Goal: Task Accomplishment & Management: Use online tool/utility

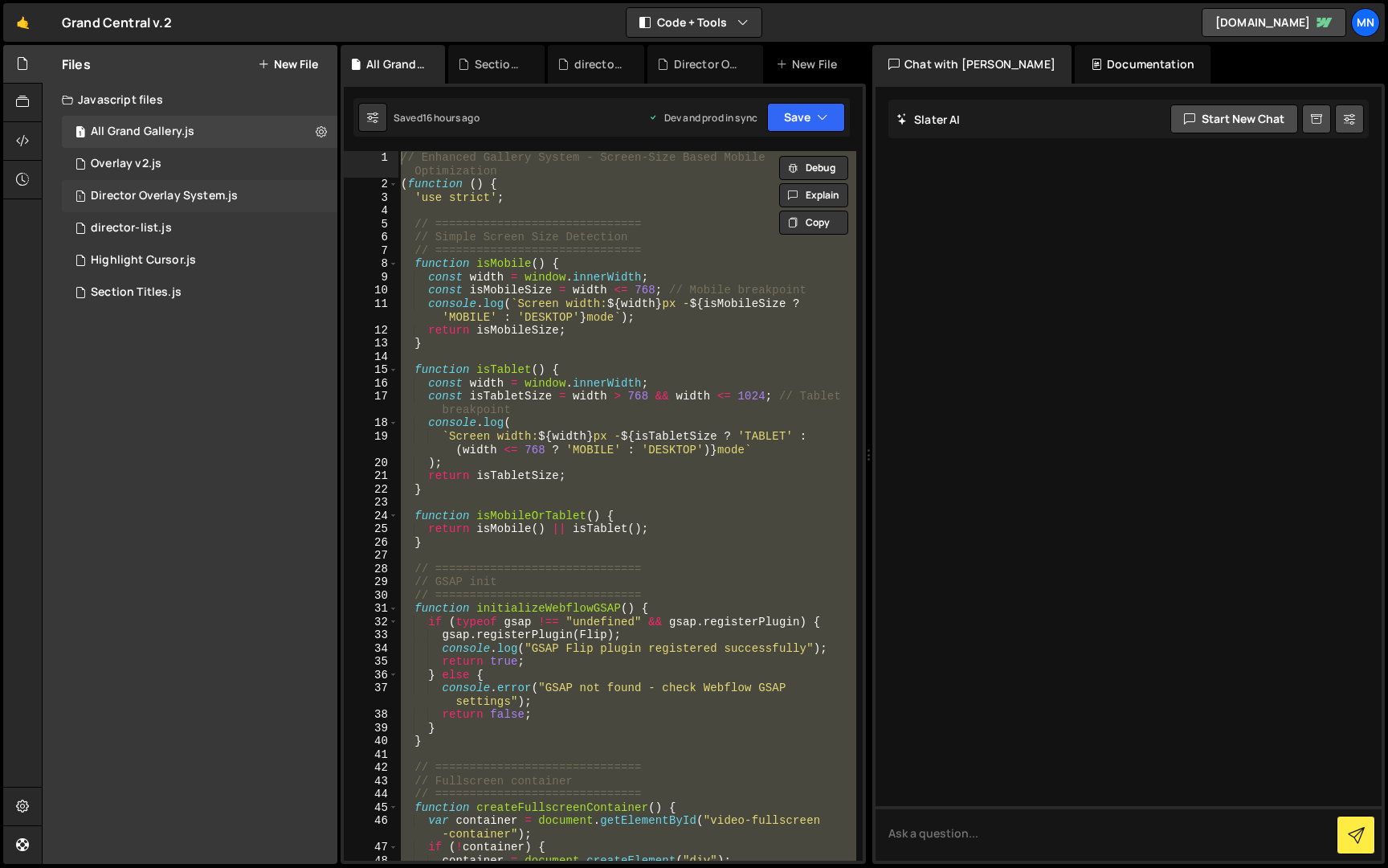
click at [207, 196] on div "Director Overlay System.js" at bounding box center [165, 196] width 147 height 14
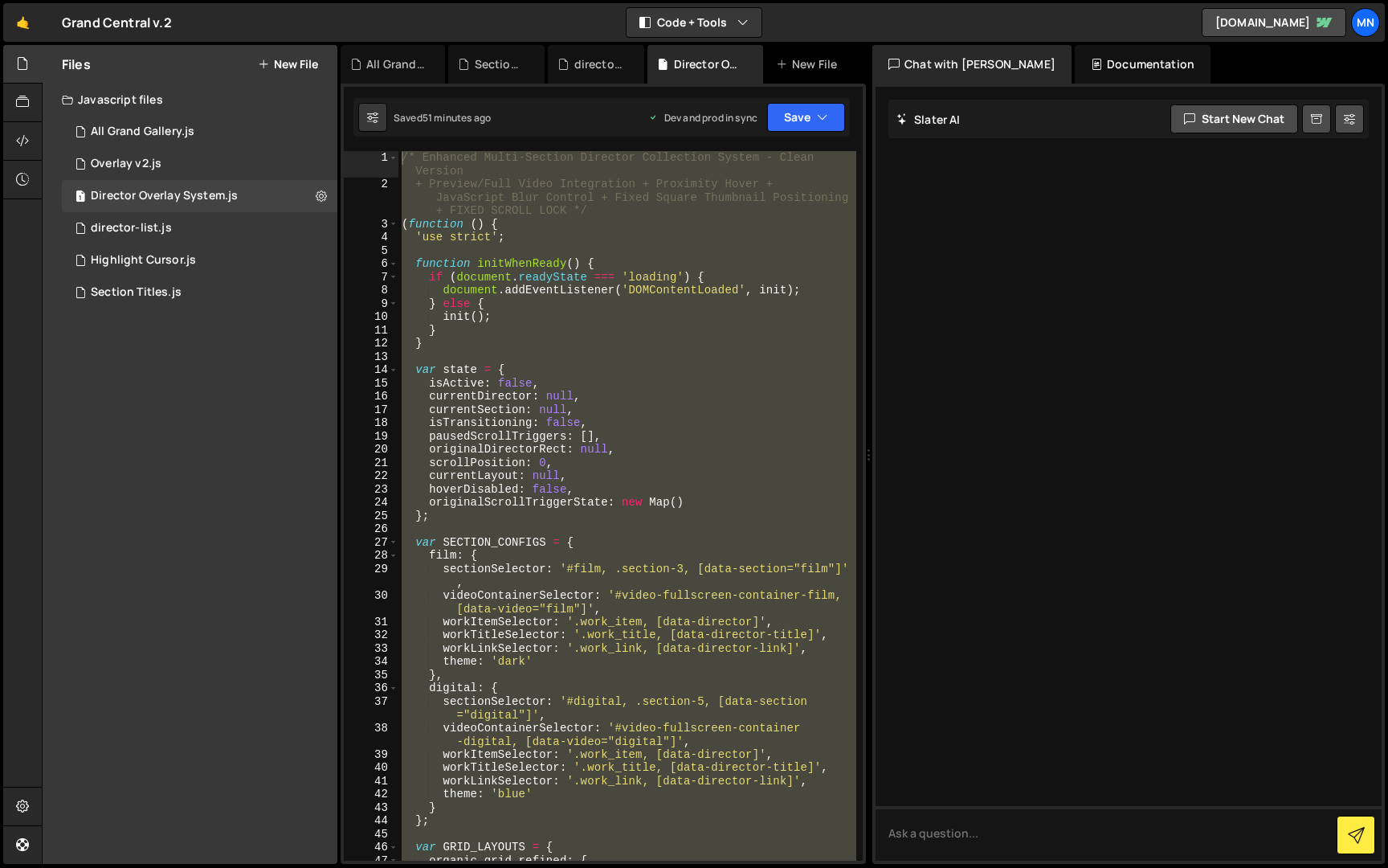
click at [671, 318] on div "/* Enhanced Multi-Section Director Collection System - Clean Version + Preview/…" at bounding box center [627, 505] width 458 height 709
drag, startPoint x: 467, startPoint y: 849, endPoint x: 439, endPoint y: -30, distance: 879.4
click at [439, 0] on html "Projects [GEOGRAPHIC_DATA] Blog [GEOGRAPHIC_DATA] Projects Your Teams Invite te…" at bounding box center [694, 434] width 1388 height 868
paste textarea "})();"
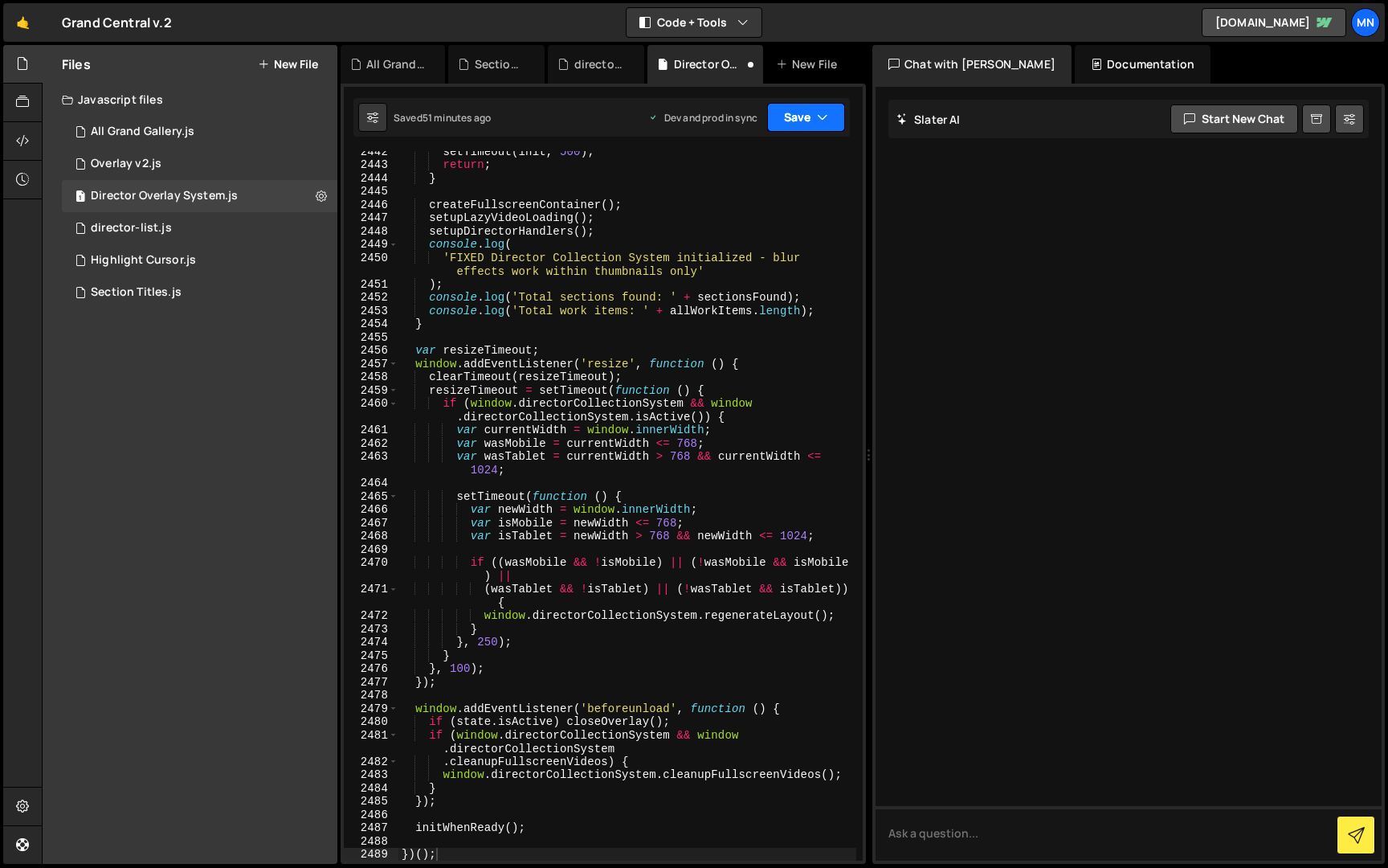
click at [786, 111] on button "Save" at bounding box center [806, 117] width 78 height 29
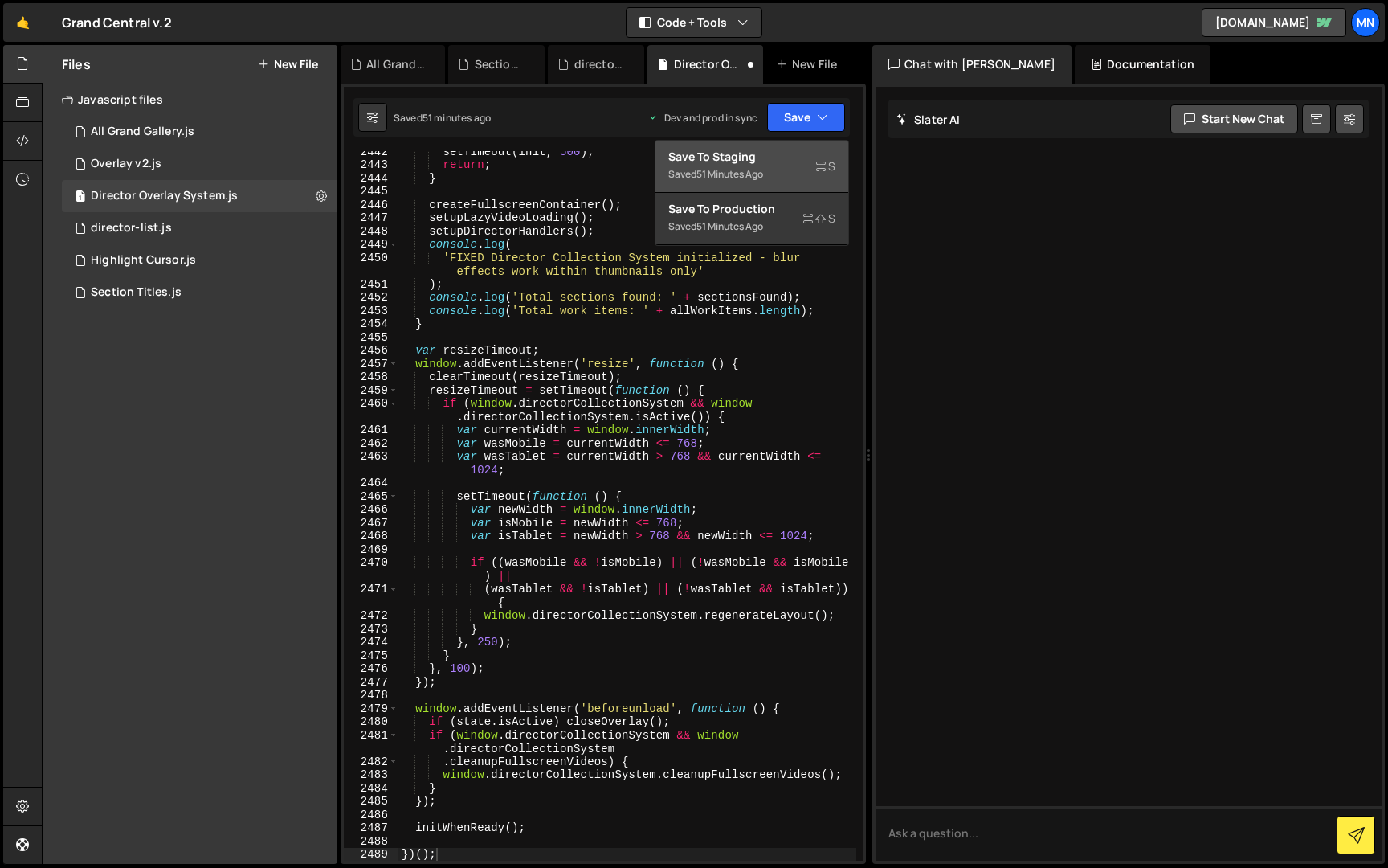
click at [745, 174] on div "51 minutes ago" at bounding box center [730, 174] width 67 height 14
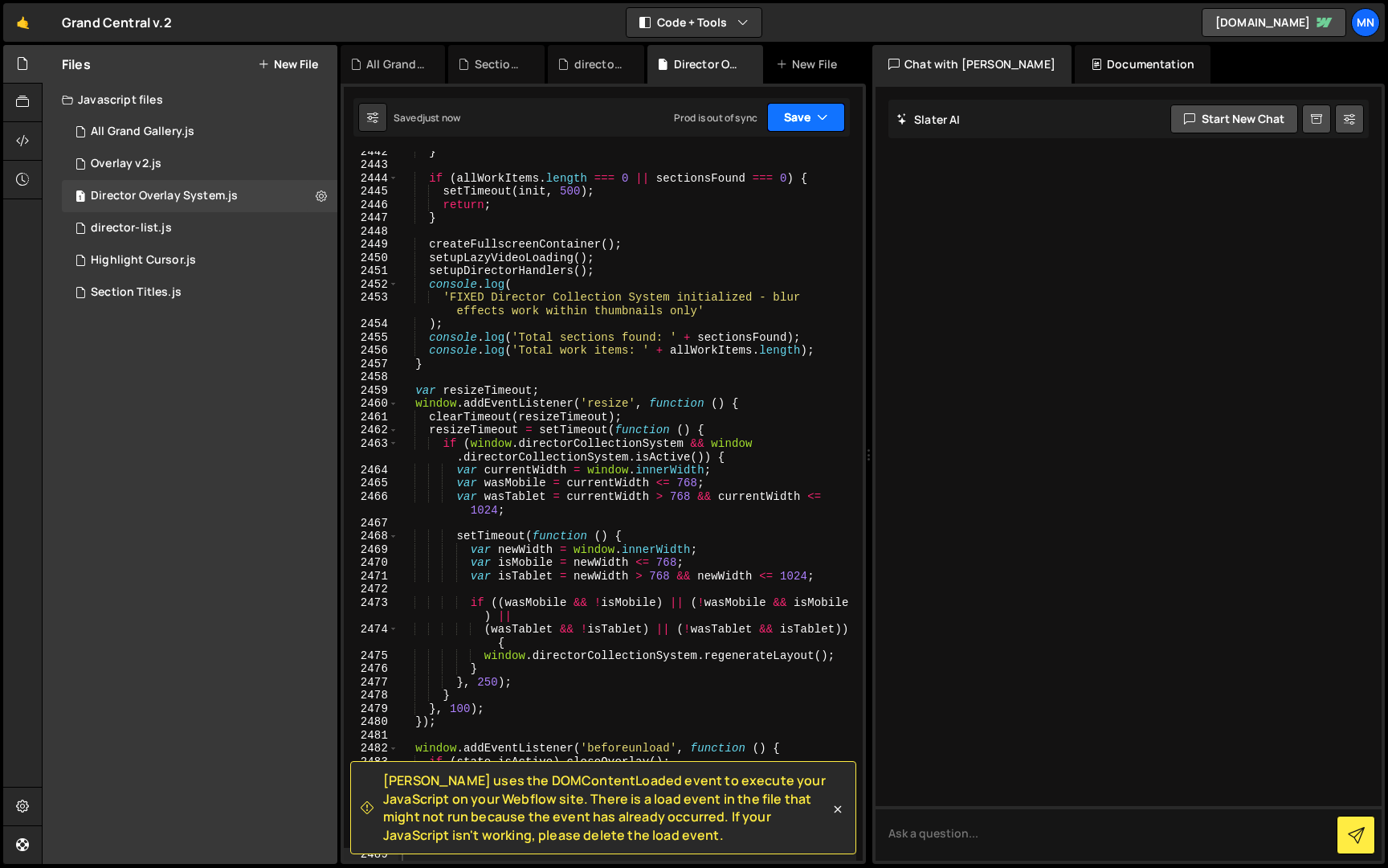
click at [796, 109] on button "Save" at bounding box center [806, 117] width 78 height 29
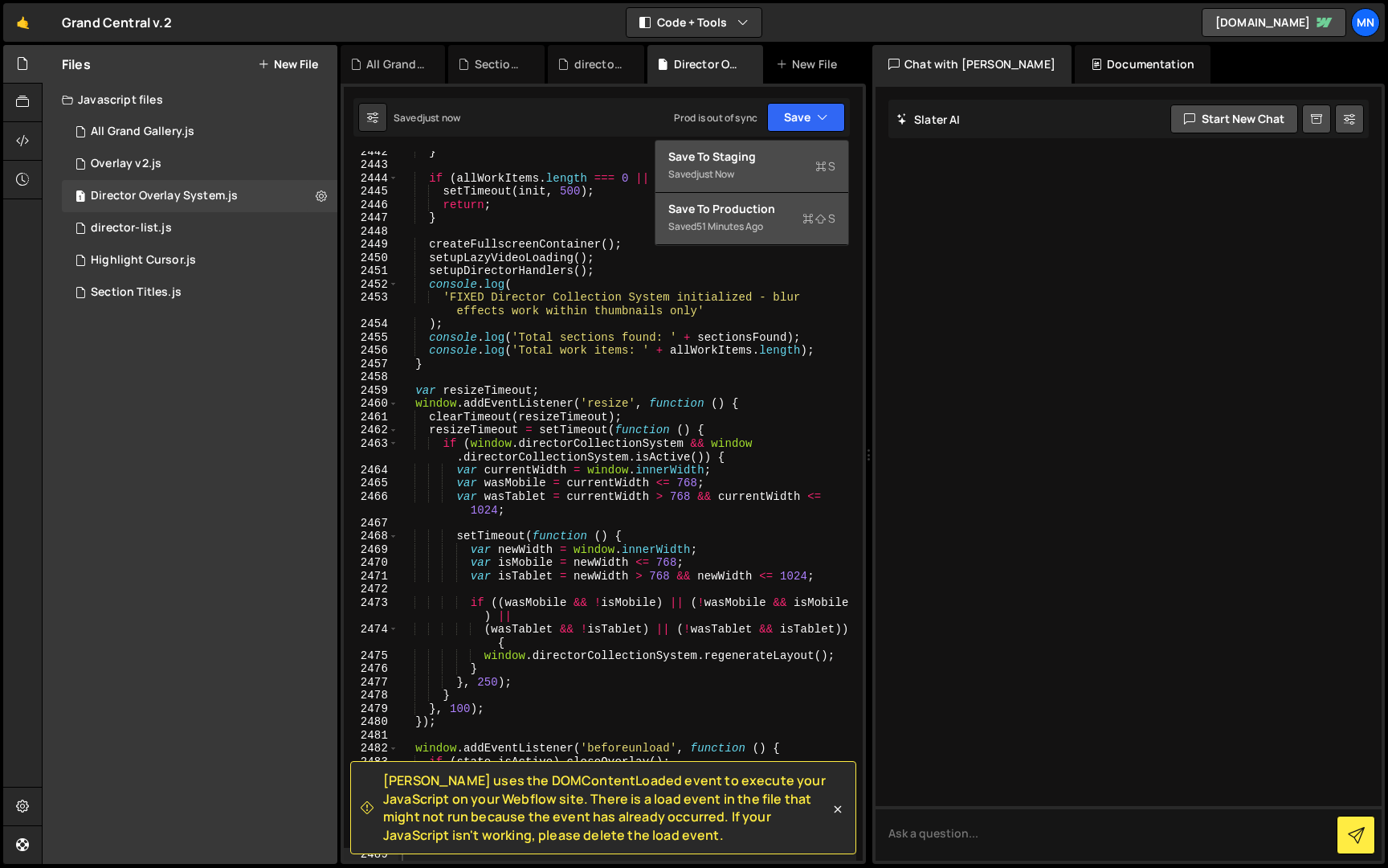
click at [731, 229] on div "51 minutes ago" at bounding box center [730, 226] width 67 height 14
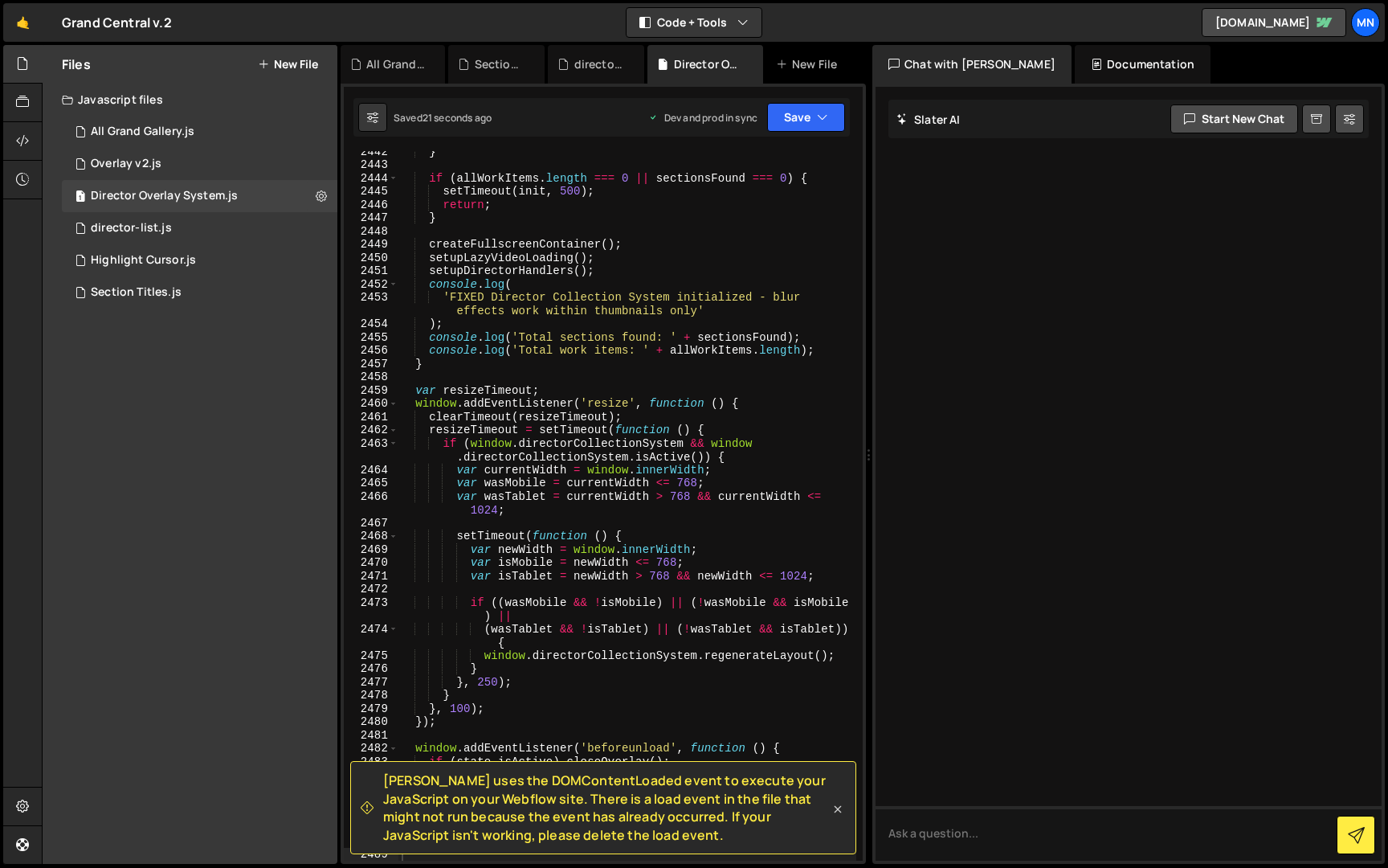
click at [836, 808] on icon at bounding box center [838, 808] width 7 height 7
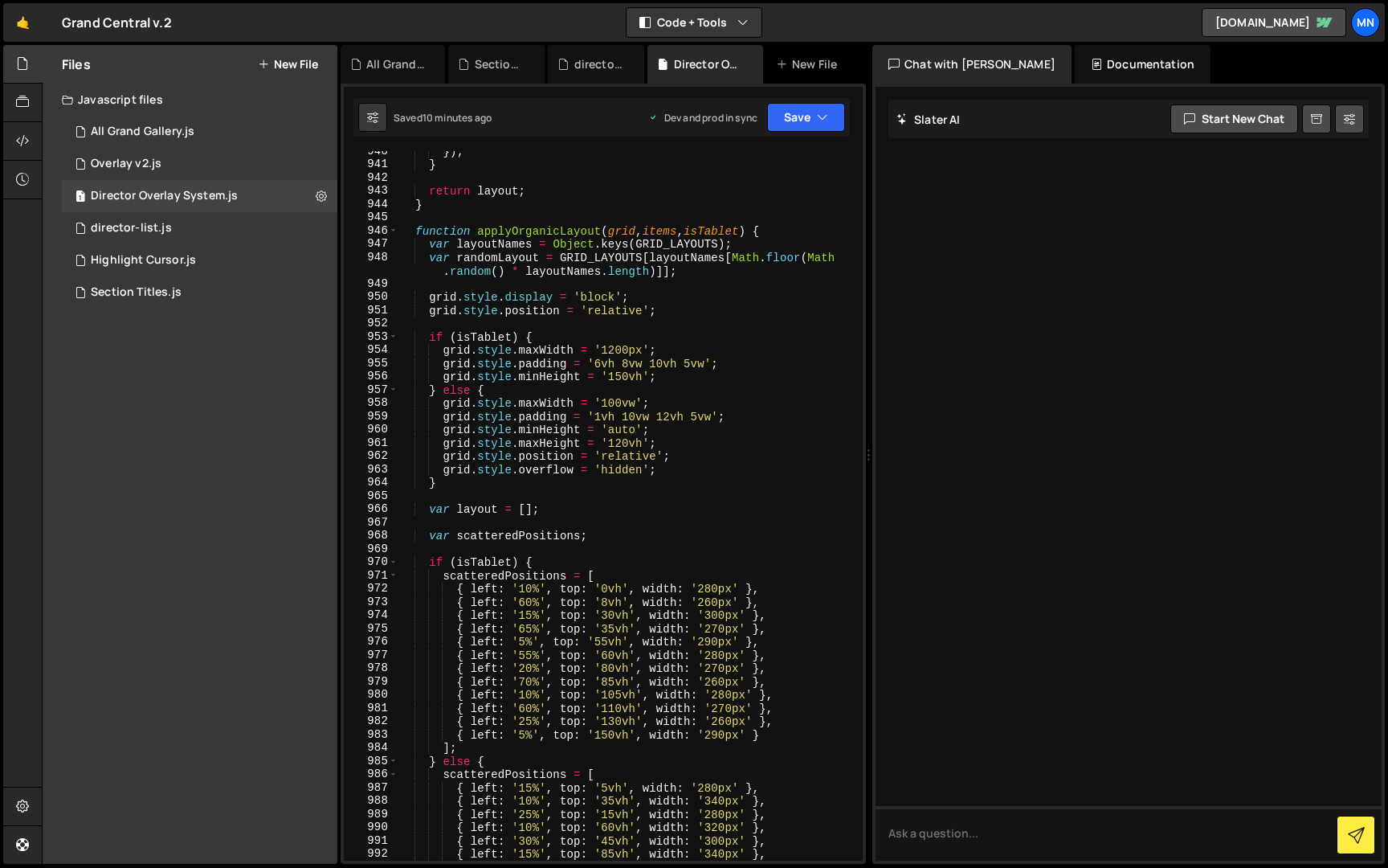
scroll to position [9806, 0]
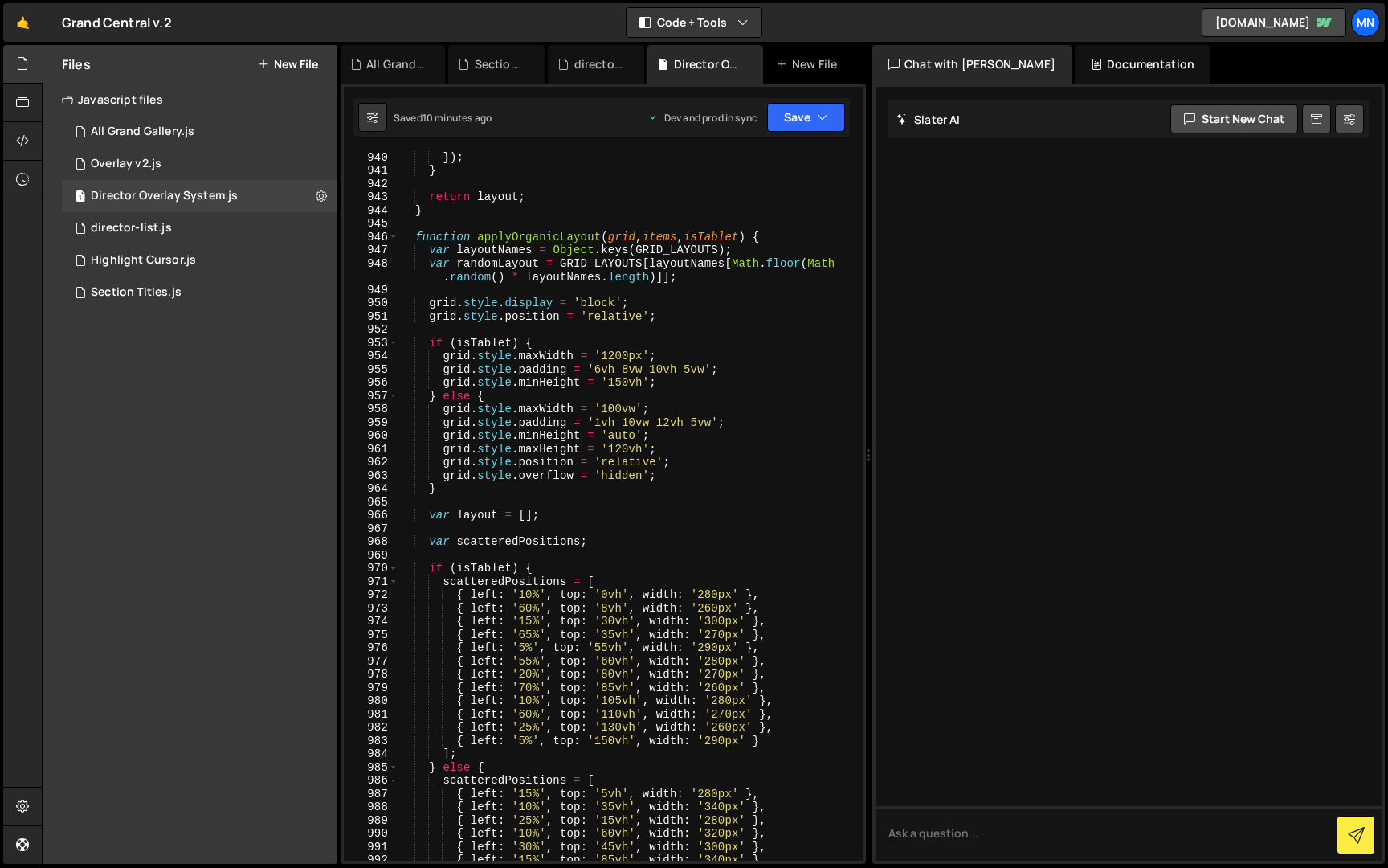
type textarea "grid.style.maxHeight = '120vh';"
drag, startPoint x: 664, startPoint y: 449, endPoint x: 392, endPoint y: 452, distance: 272.0
click at [392, 452] on div "grid.style.maxHeight = '120vh'; 940 941 942 943 944 945 946 947 948 949 950 951…" at bounding box center [603, 505] width 519 height 709
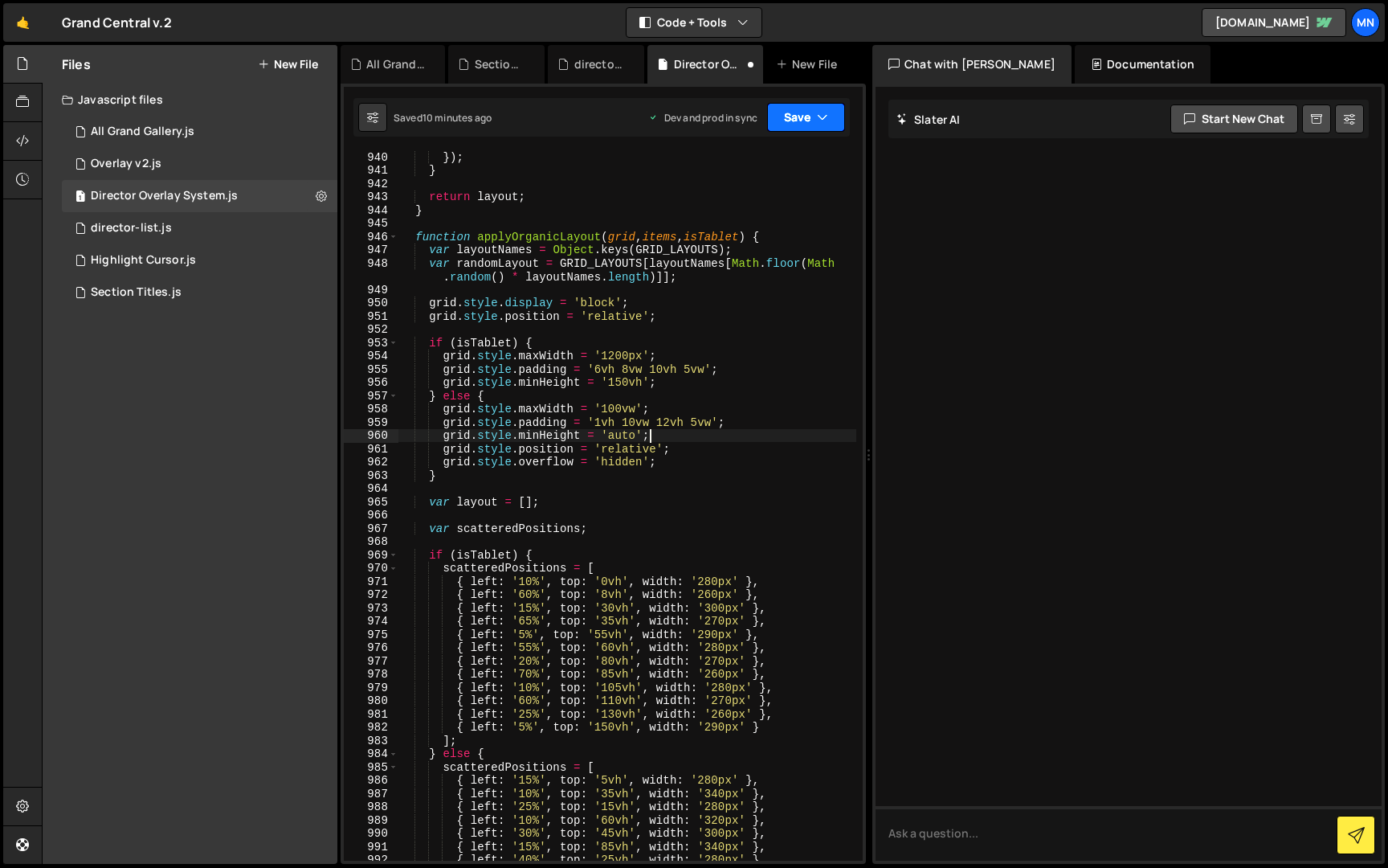
click at [778, 123] on button "Save" at bounding box center [806, 117] width 78 height 29
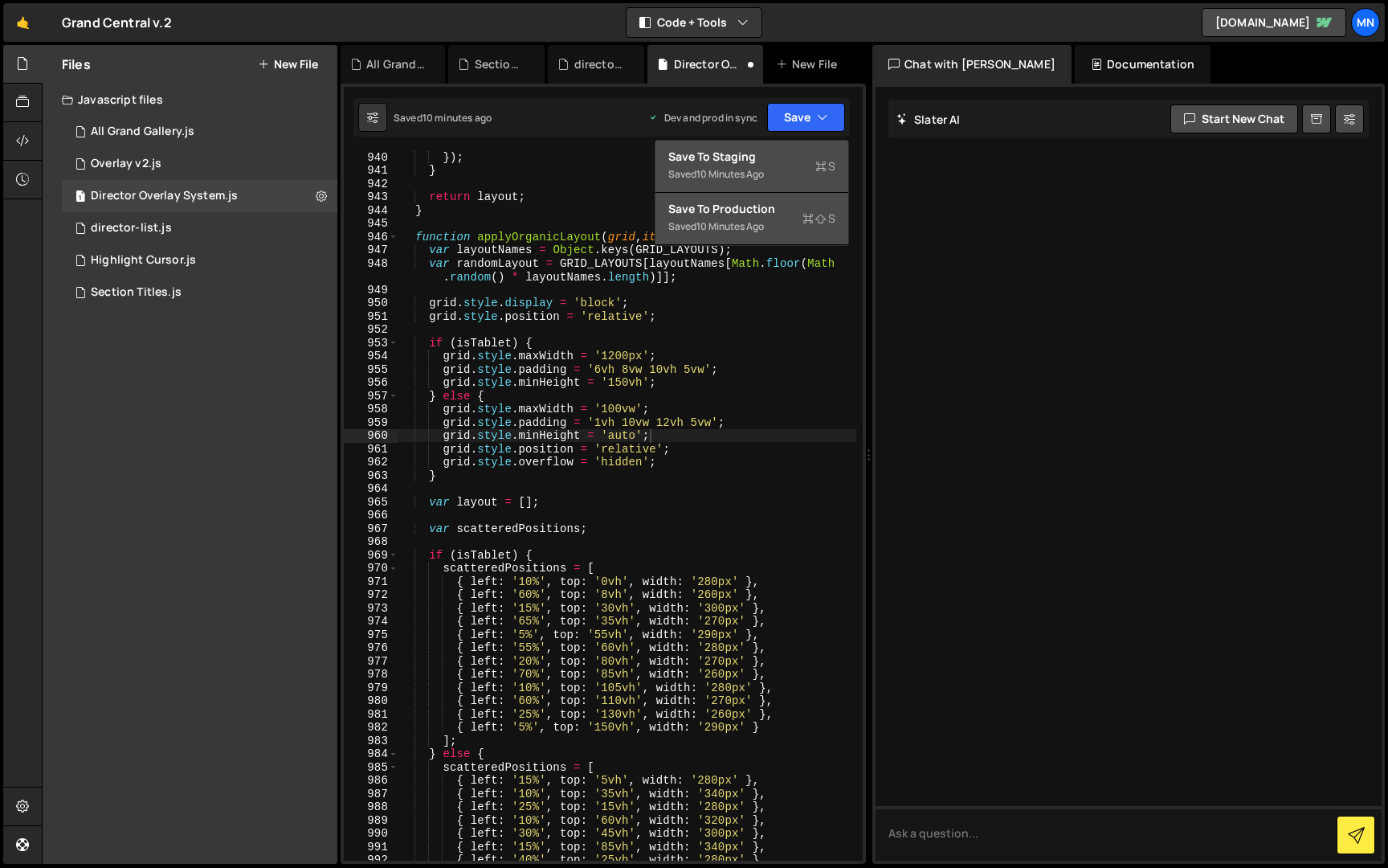
click at [776, 174] on div "Saved 10 minutes ago" at bounding box center [751, 174] width 167 height 19
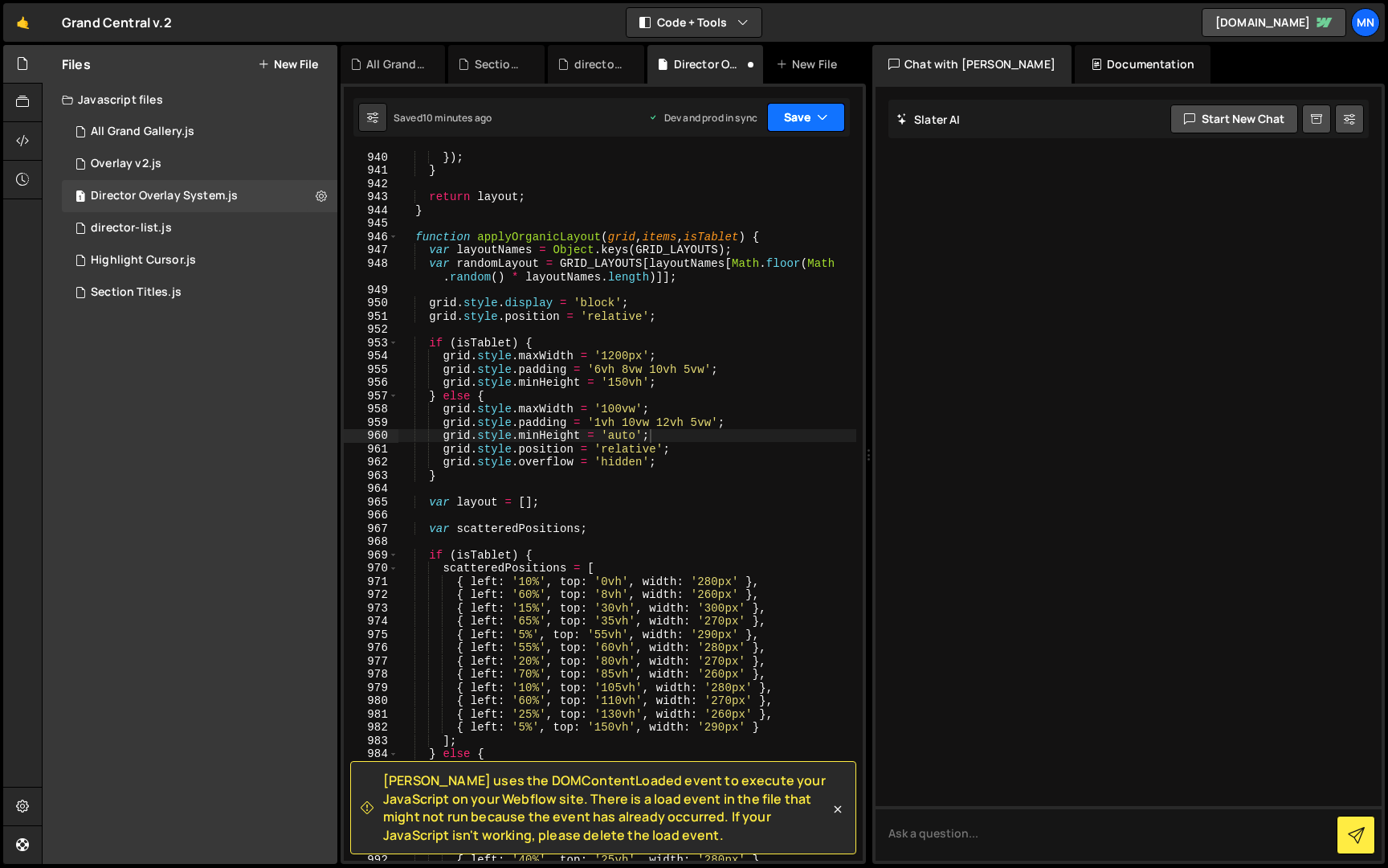
click at [815, 114] on button "Save" at bounding box center [806, 117] width 78 height 29
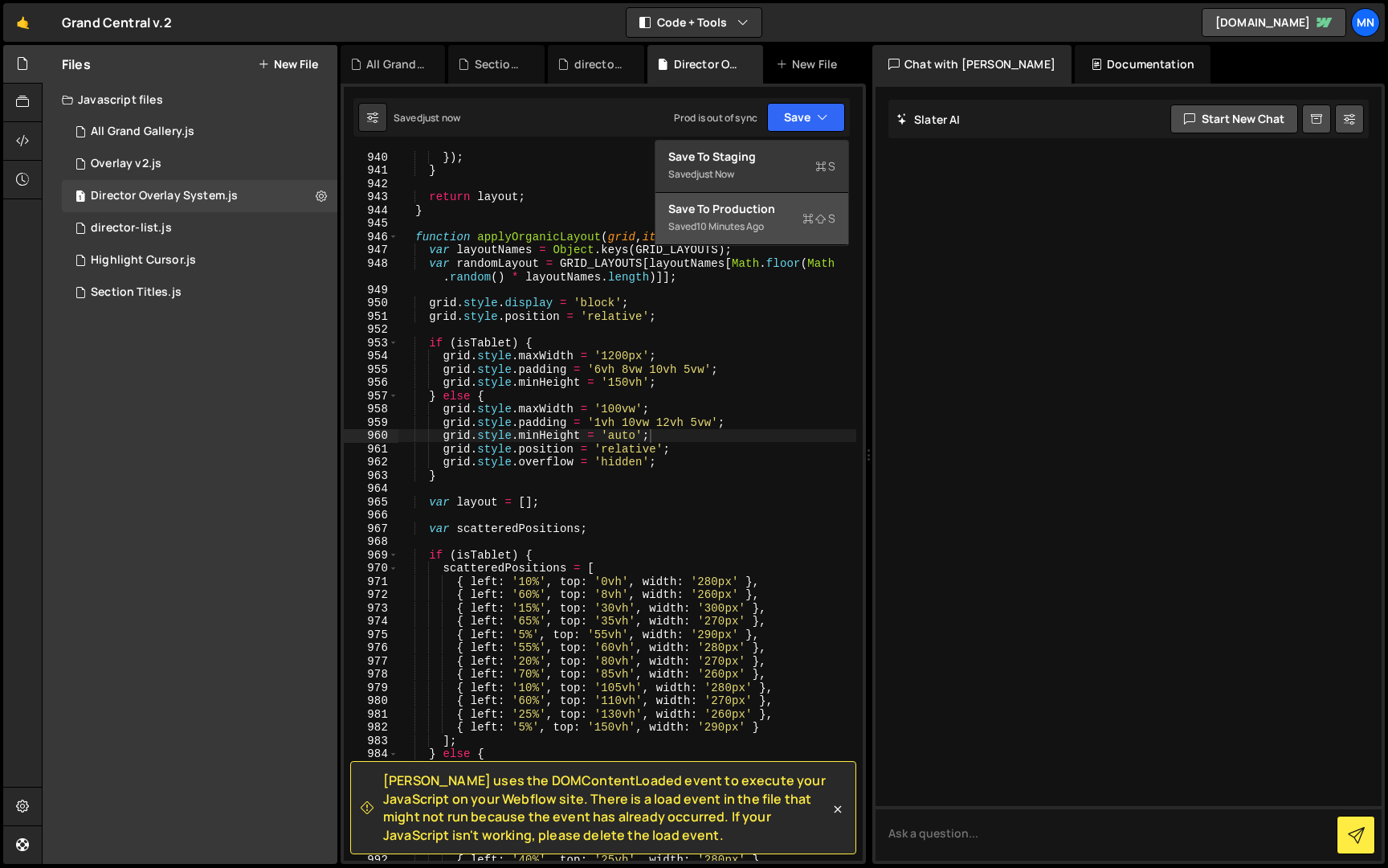
click at [765, 235] on div "Saved 10 minutes ago" at bounding box center [751, 226] width 167 height 19
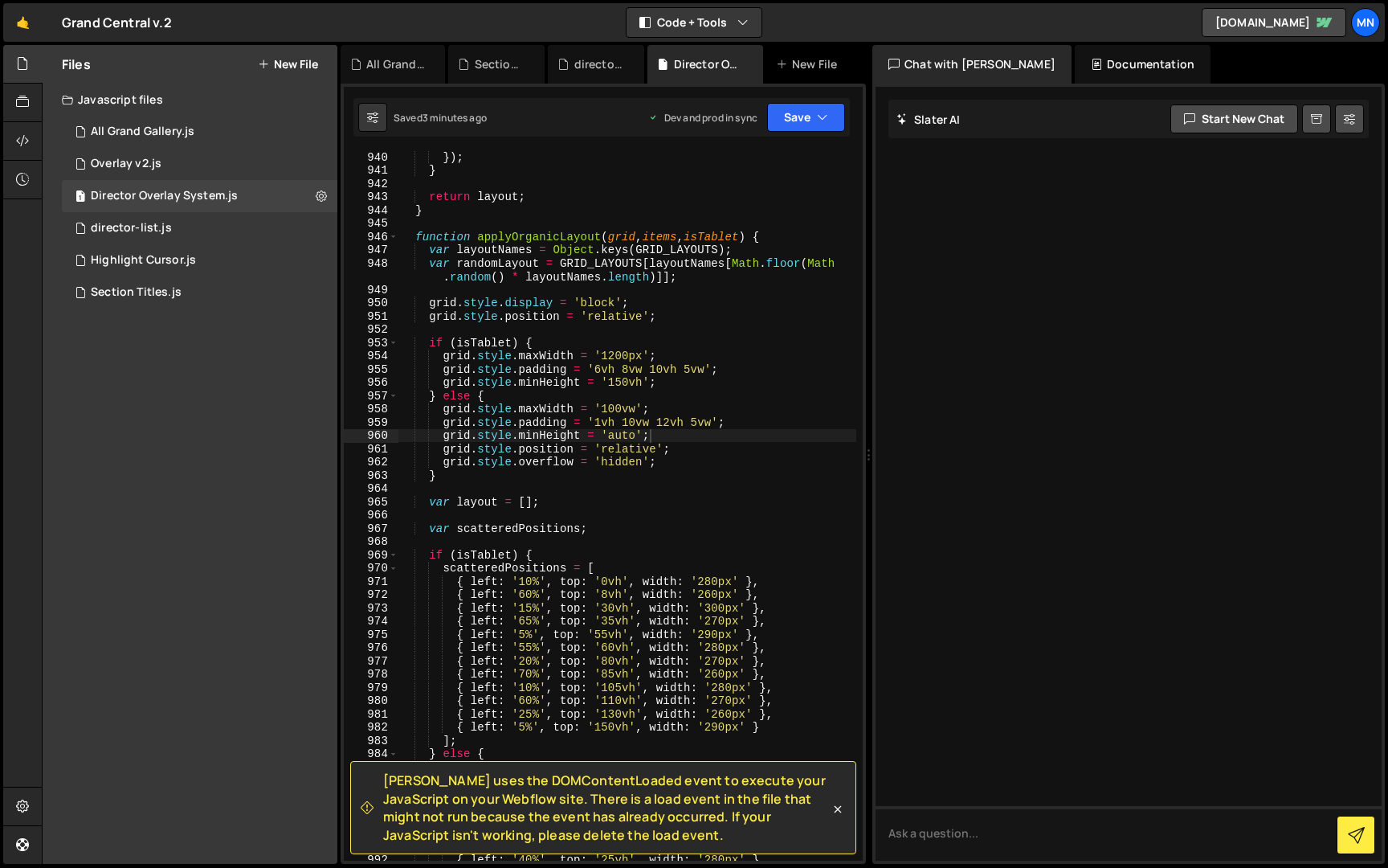
type textarea "grid.style.position = 'relative';"
click at [674, 449] on div "}) ; } return layout ; } function applyOrganicLayout ( grid , items , isTablet …" at bounding box center [627, 517] width 458 height 736
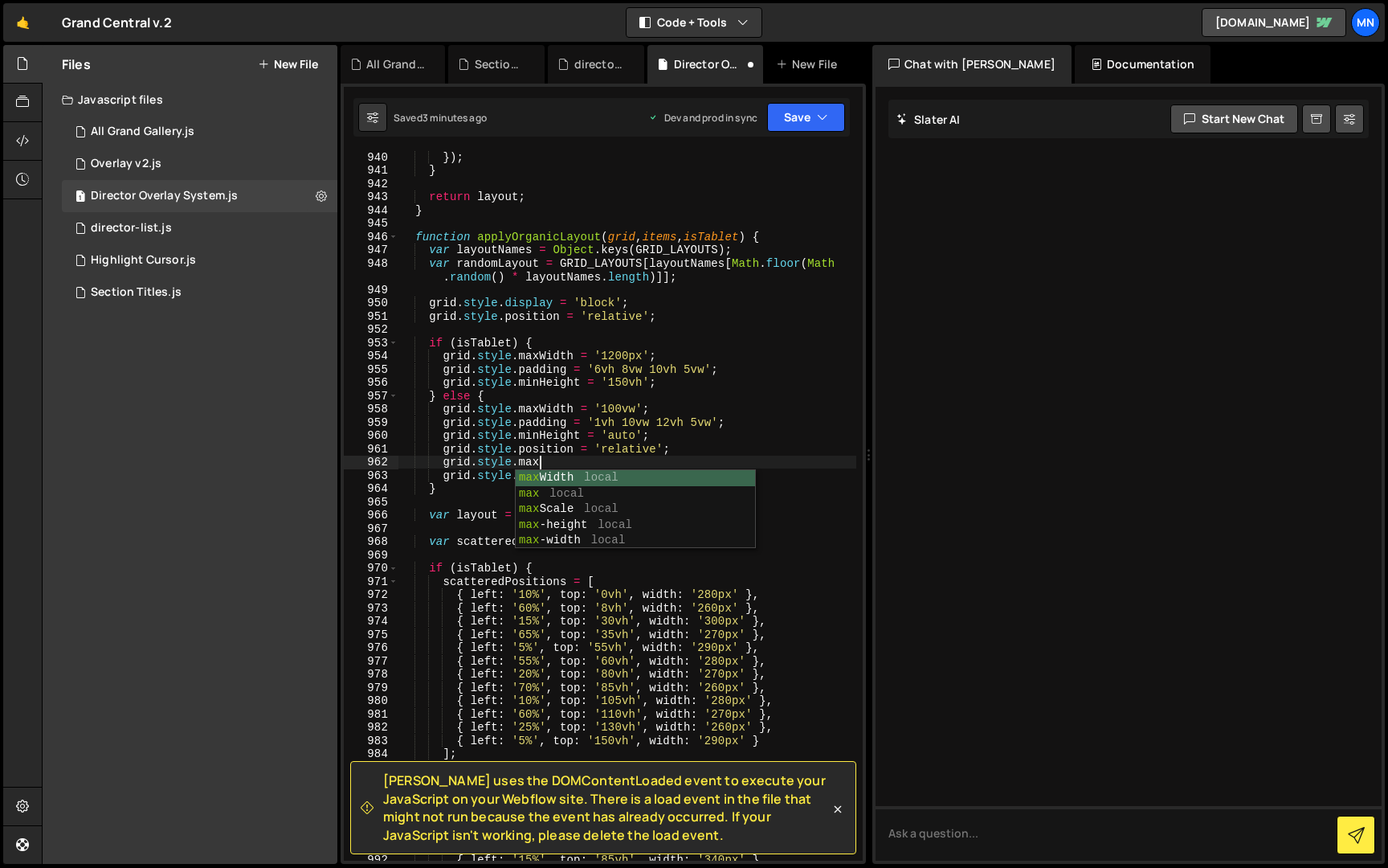
scroll to position [0, 9]
click at [577, 494] on div "[PERSON_NAME] h local max - h eight local [PERSON_NAME] h local" at bounding box center [635, 509] width 239 height 79
drag, startPoint x: 538, startPoint y: 459, endPoint x: 552, endPoint y: 459, distance: 14.0
click at [552, 459] on div "}) ; } return layout ; } function applyOrganicLayout ( grid , items , isTablet …" at bounding box center [627, 517] width 458 height 736
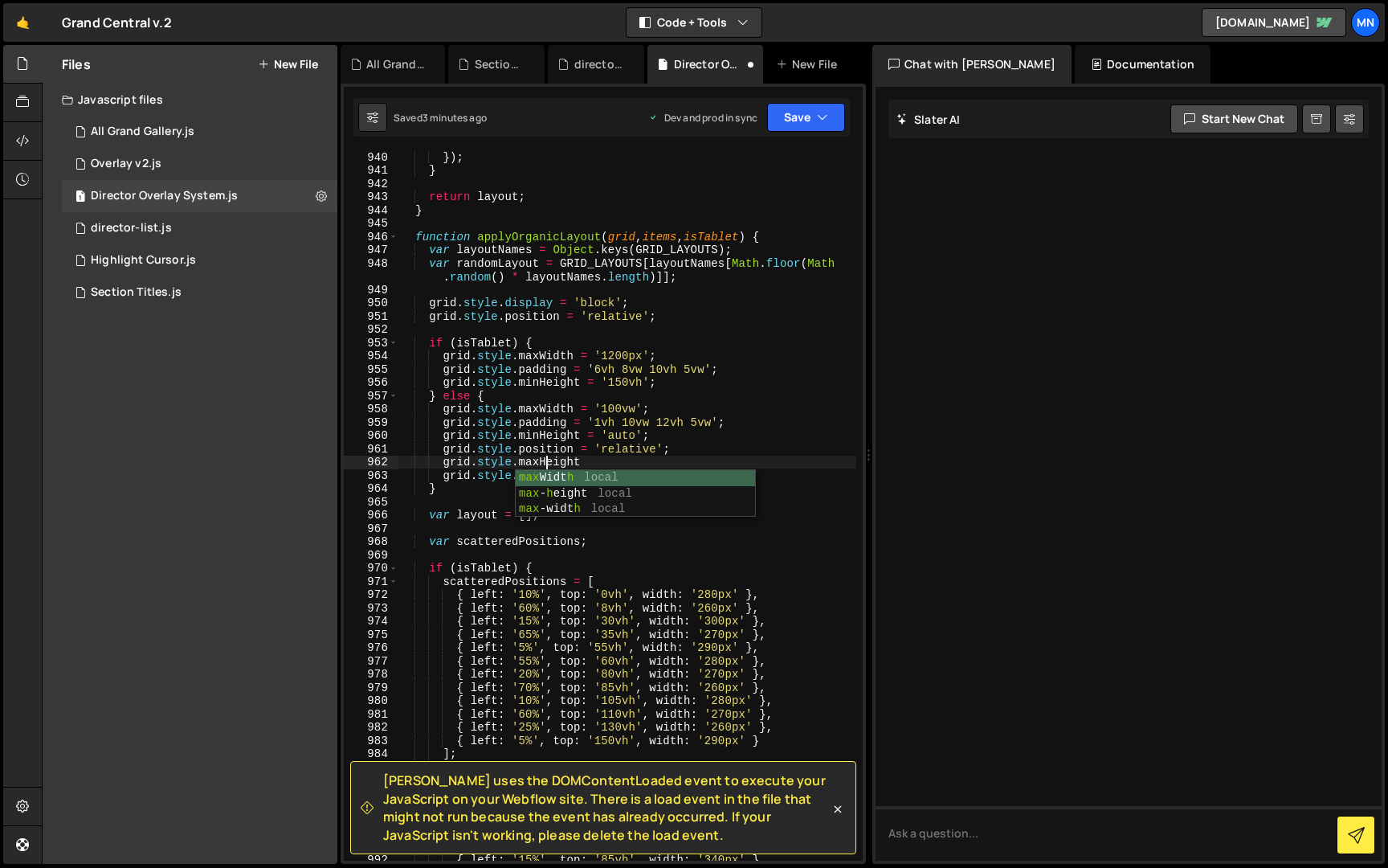
drag, startPoint x: 582, startPoint y: 459, endPoint x: 609, endPoint y: 457, distance: 27.1
click at [585, 459] on div "}) ; } return layout ; } function applyOrganicLayout ( grid , items , isTablet …" at bounding box center [627, 517] width 458 height 736
click at [603, 458] on div "}) ; } return layout ; } function applyOrganicLayout ( grid , items , isTablet …" at bounding box center [627, 517] width 458 height 736
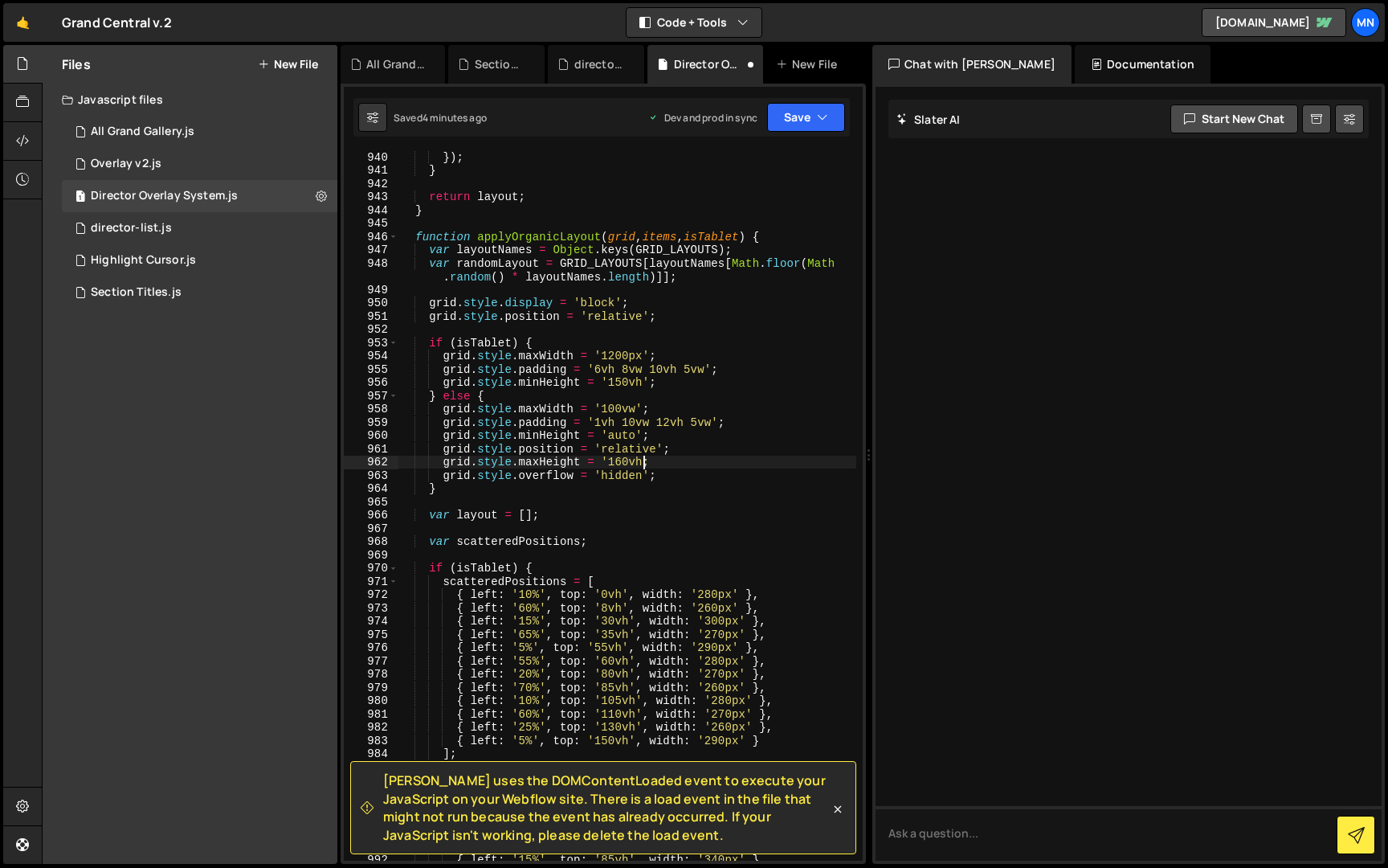
drag, startPoint x: 643, startPoint y: 460, endPoint x: 687, endPoint y: 471, distance: 45.4
click at [644, 460] on div "}) ; } return layout ; } function applyOrganicLayout ( grid , items , isTablet …" at bounding box center [627, 517] width 458 height 736
click at [715, 473] on div "}) ; } return layout ; } function applyOrganicLayout ( grid , items , isTablet …" at bounding box center [627, 517] width 458 height 736
type textarea "grid.style.overflow = 'hidden';"
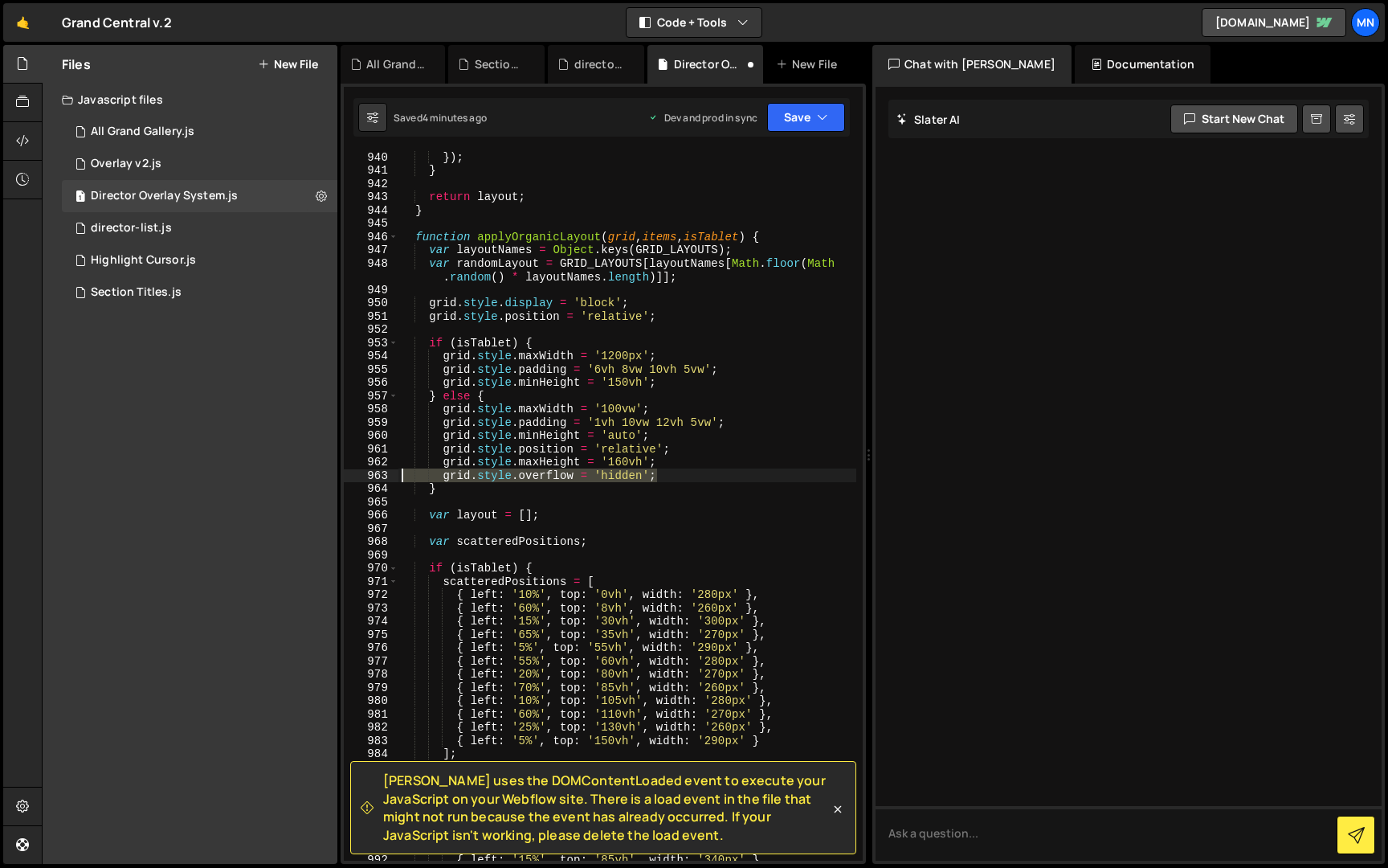
drag, startPoint x: 665, startPoint y: 477, endPoint x: 373, endPoint y: 475, distance: 292.0
click at [373, 475] on div "grid.style.overflow = 'hidden'; 940 941 942 943 944 945 946 947 948 949 950 951…" at bounding box center [603, 505] width 519 height 709
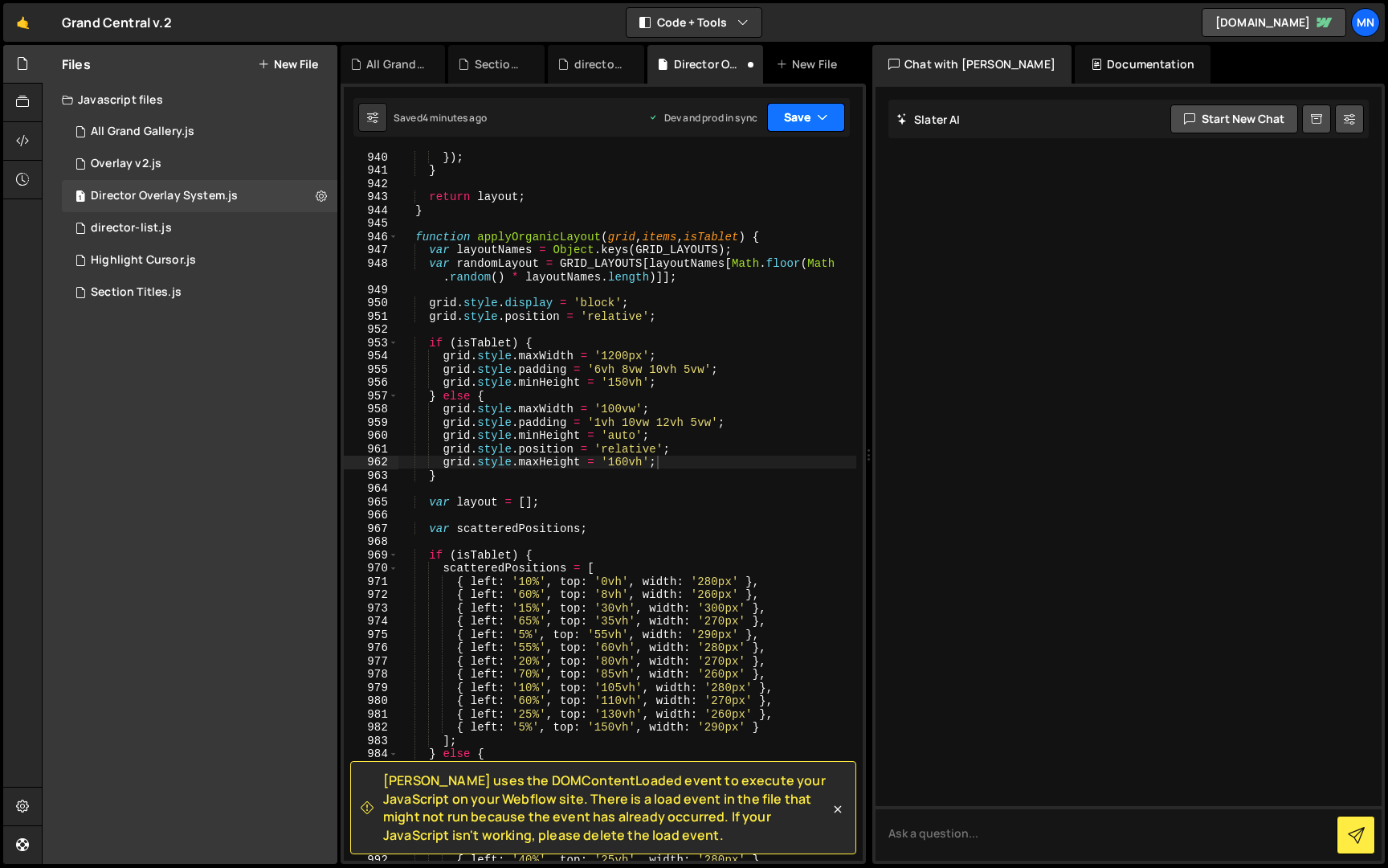
click at [799, 110] on button "Save" at bounding box center [806, 117] width 78 height 29
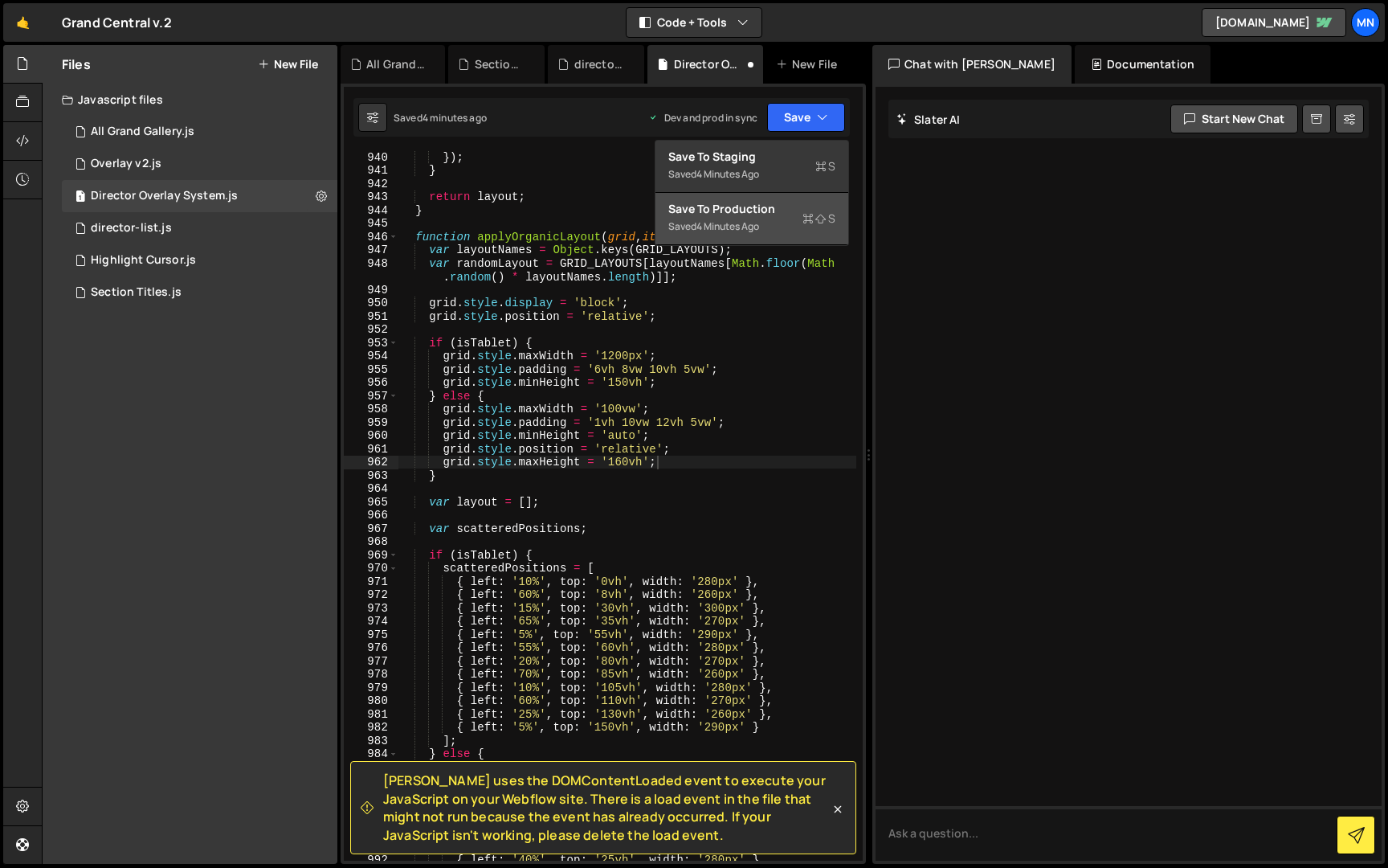
click at [775, 222] on div "Saved 4 minutes ago" at bounding box center [751, 226] width 167 height 19
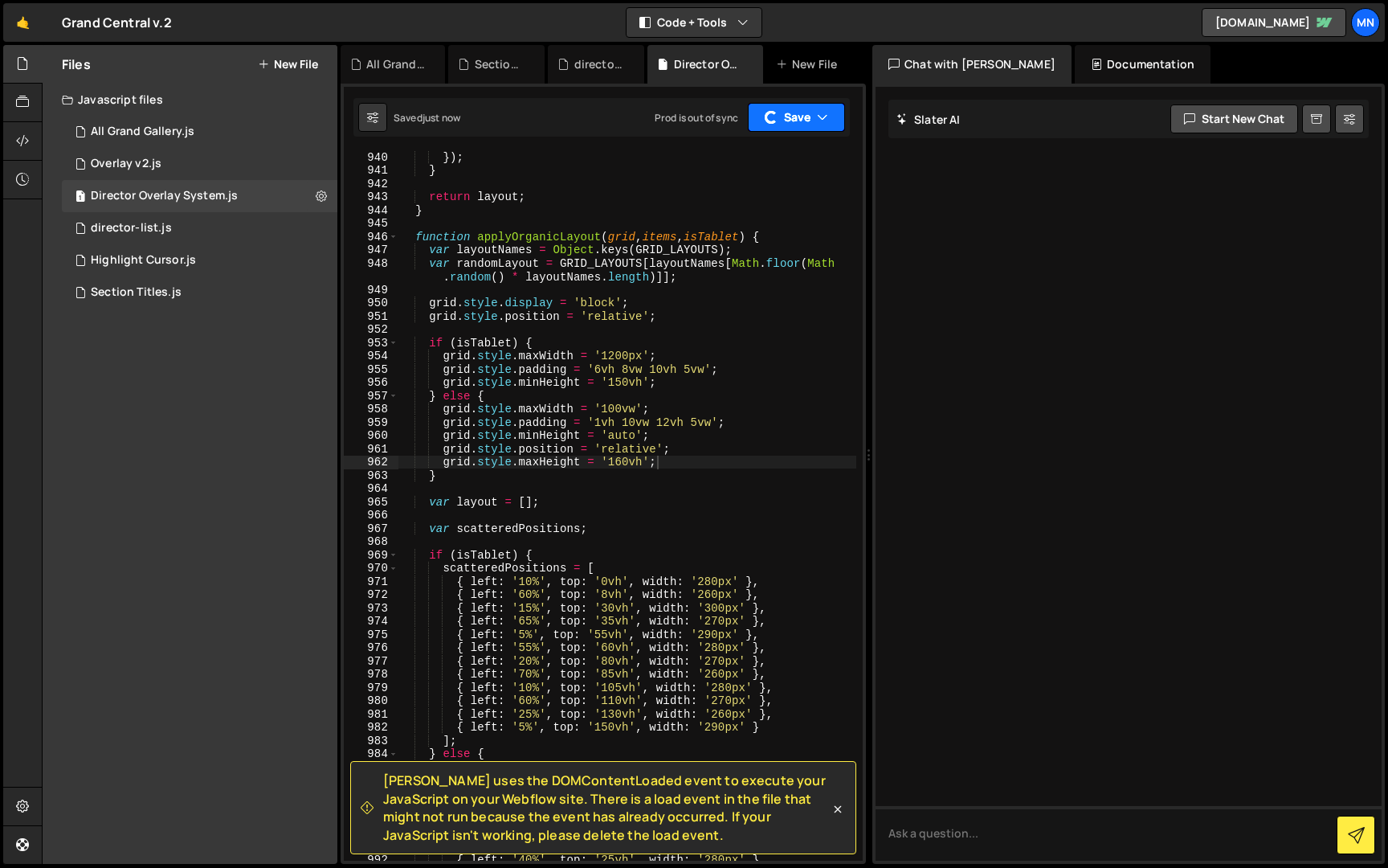
click at [801, 123] on button "Save" at bounding box center [796, 117] width 97 height 29
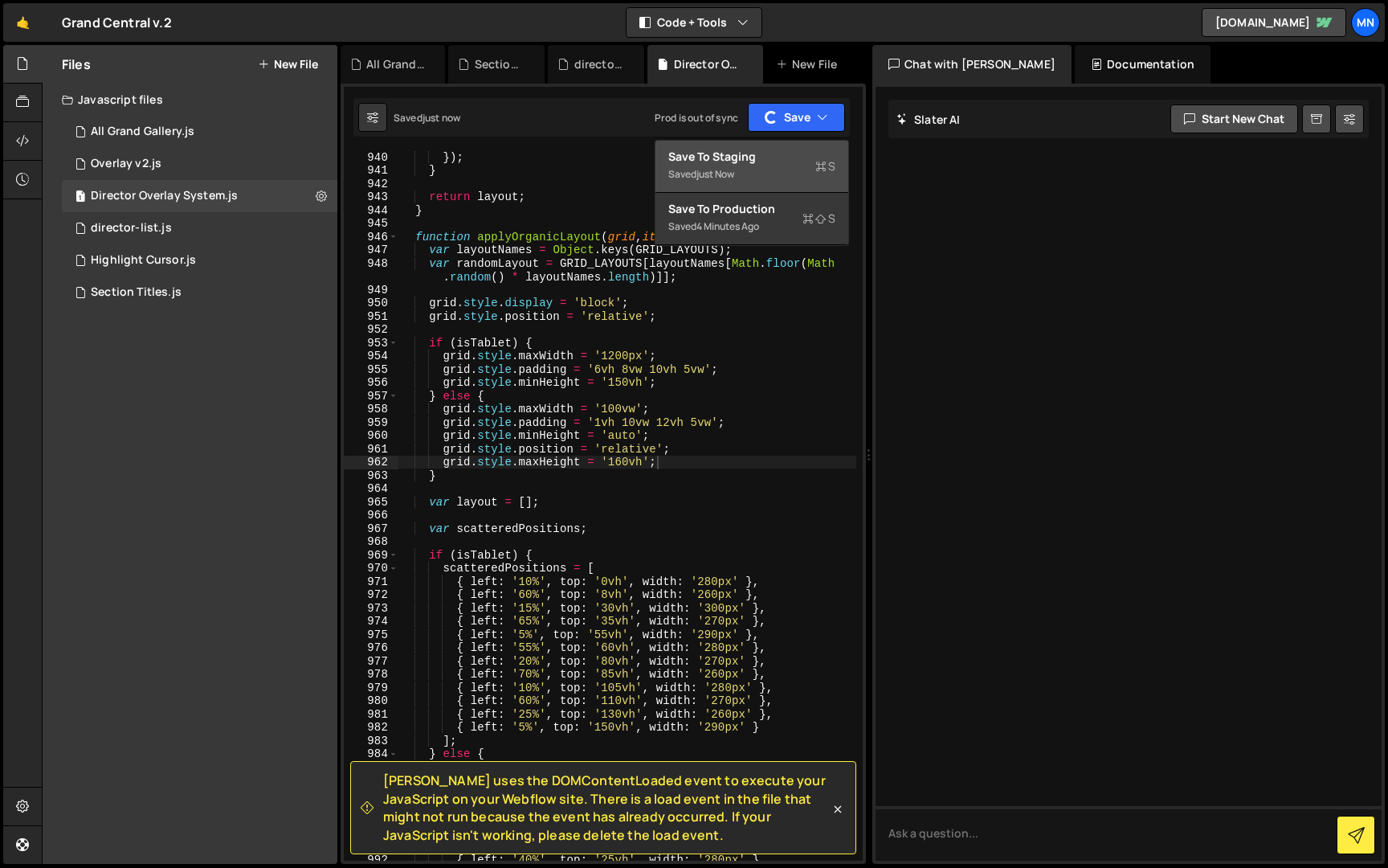
click at [750, 174] on div "Saved just now" at bounding box center [751, 174] width 167 height 19
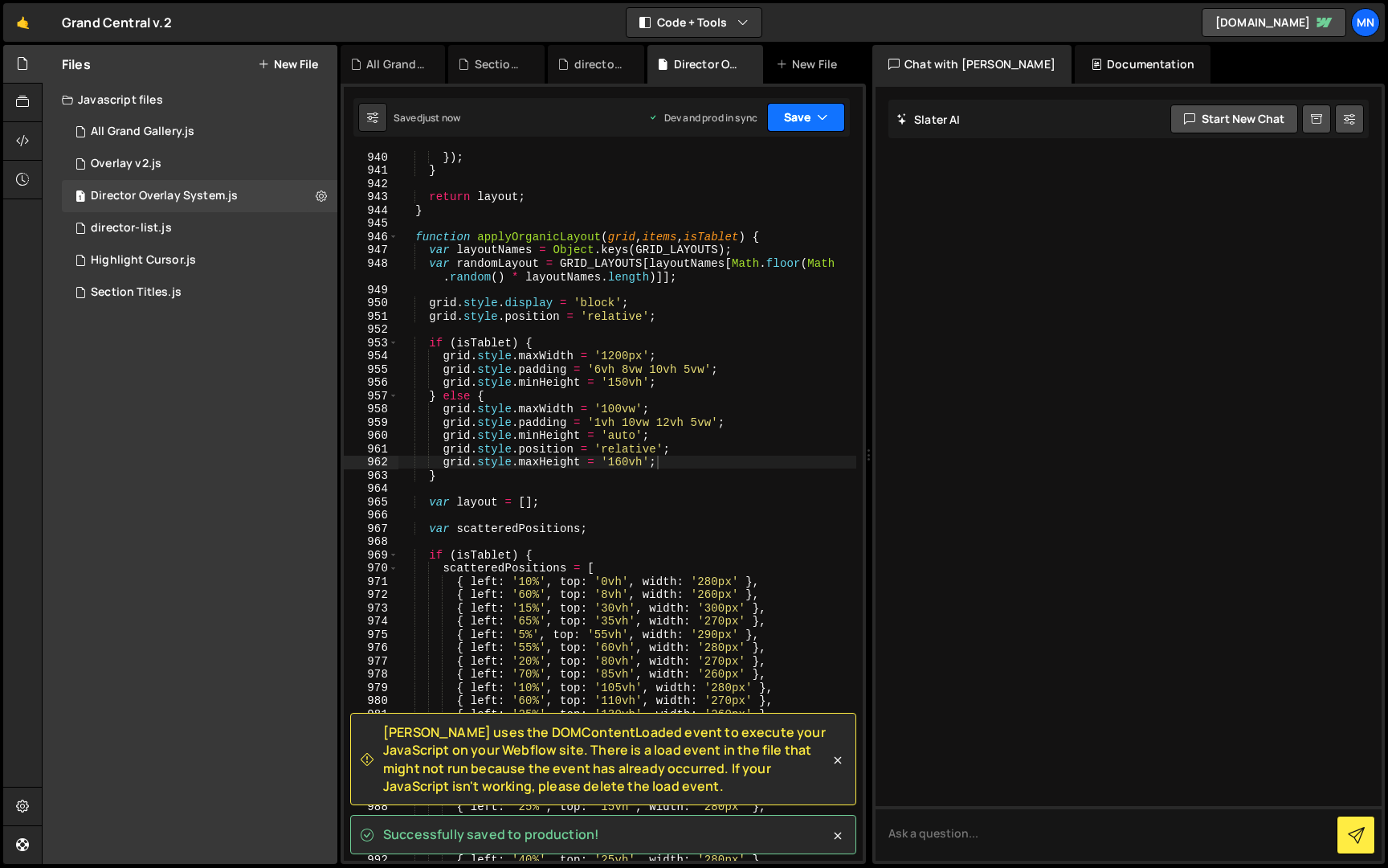
click at [790, 120] on button "Save" at bounding box center [806, 117] width 78 height 29
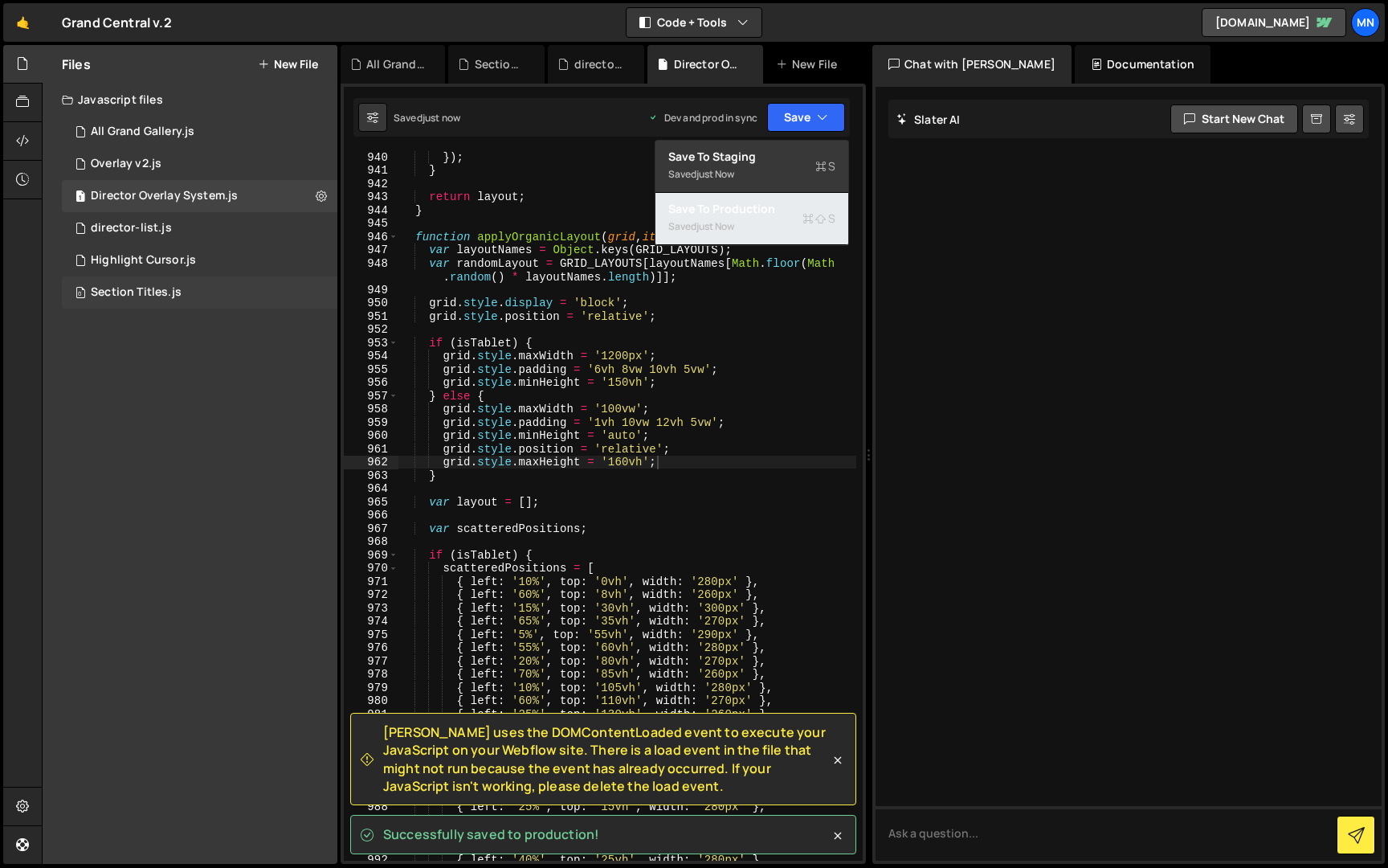
drag, startPoint x: 744, startPoint y: 224, endPoint x: 133, endPoint y: 302, distance: 616.0
click at [742, 224] on div "Saved just now" at bounding box center [751, 226] width 167 height 19
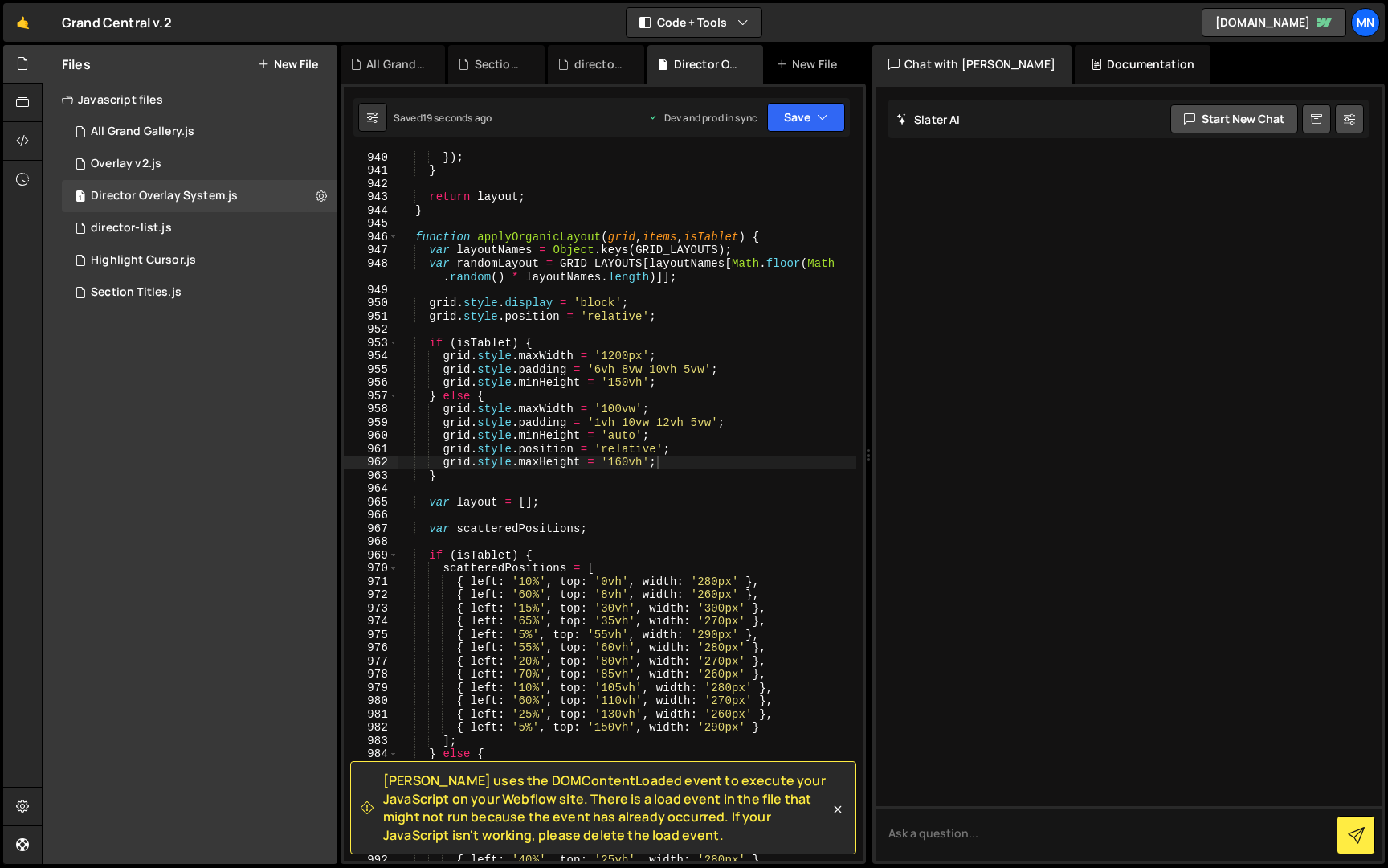
click at [659, 474] on div "}) ; } return layout ; } function applyOrganicLayout ( grid , items , isTablet …" at bounding box center [627, 517] width 458 height 736
click at [734, 421] on div "}) ; } return layout ; } function applyOrganicLayout ( grid , items , isTablet …" at bounding box center [627, 517] width 458 height 736
type textarea "grid.style.padding = '1vh 10vw 12vh 5vw';"
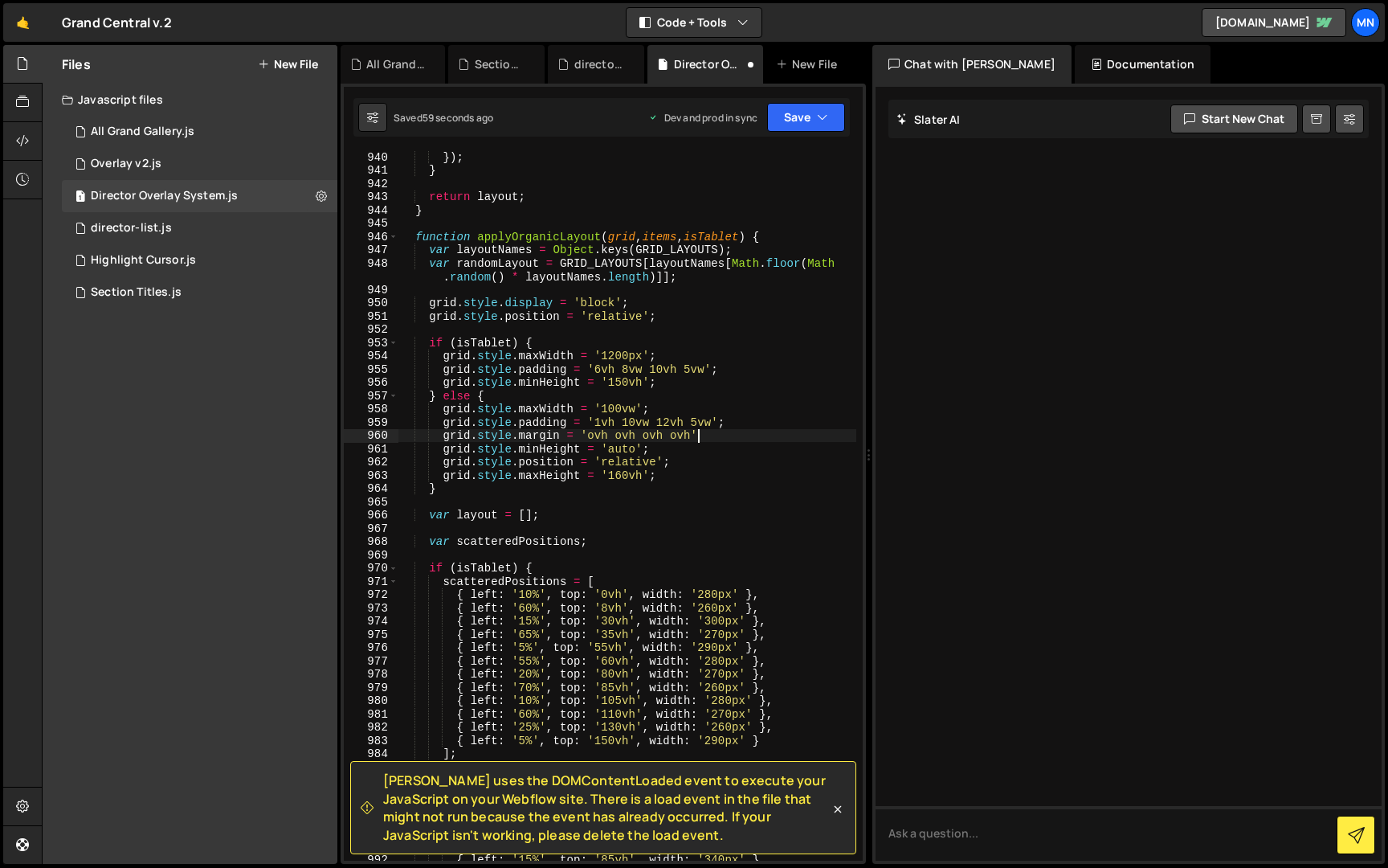
scroll to position [0, 20]
click at [647, 432] on div "}) ; } return layout ; } function applyOrganicLayout ( grid , items , isTablet …" at bounding box center [627, 517] width 458 height 736
click at [731, 437] on div "}) ; } return layout ; } function applyOrganicLayout ( grid , items , isTablet …" at bounding box center [627, 517] width 458 height 736
click at [825, 120] on icon "button" at bounding box center [822, 117] width 11 height 16
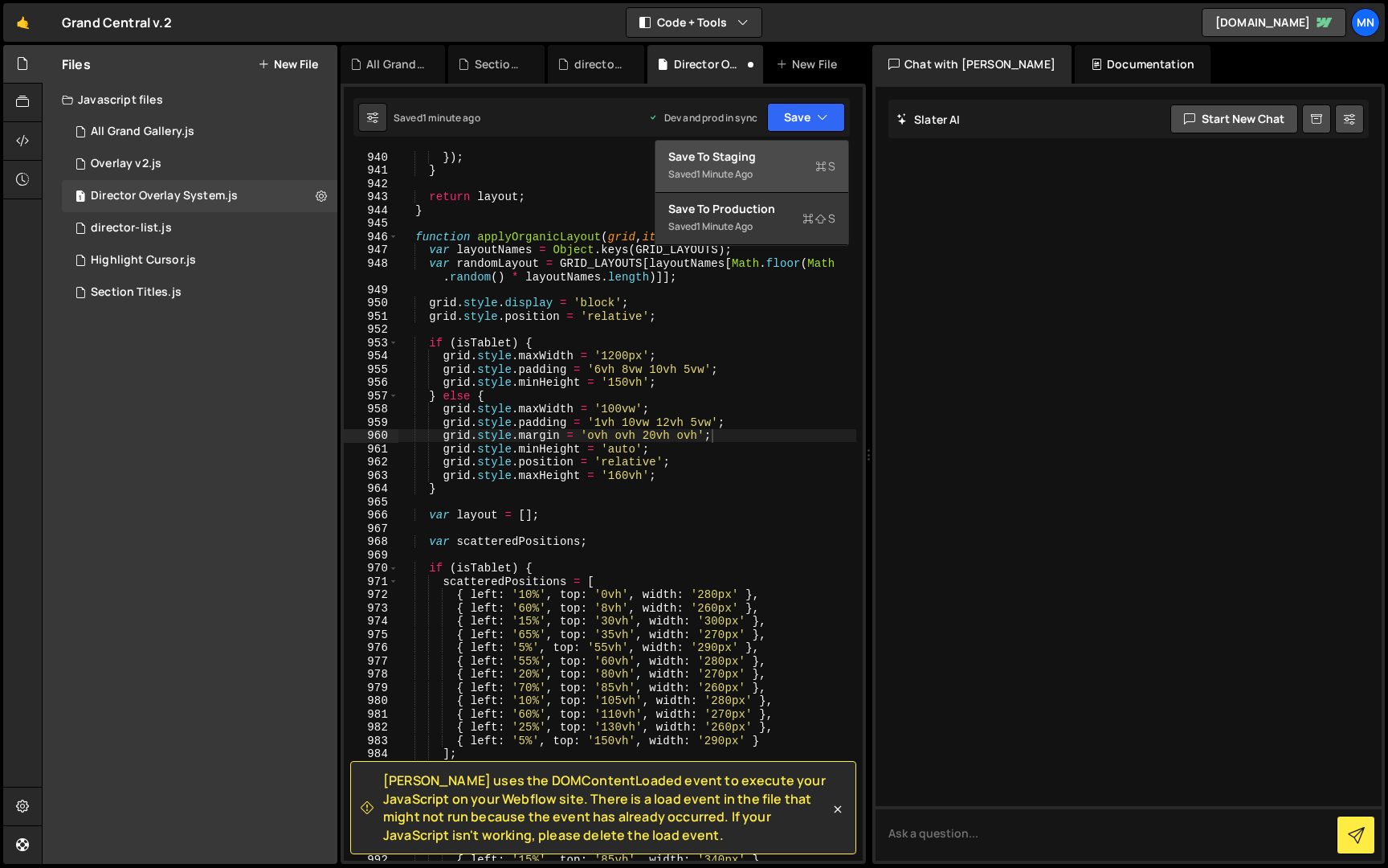
click at [776, 157] on div "Save to Staging S" at bounding box center [751, 157] width 167 height 16
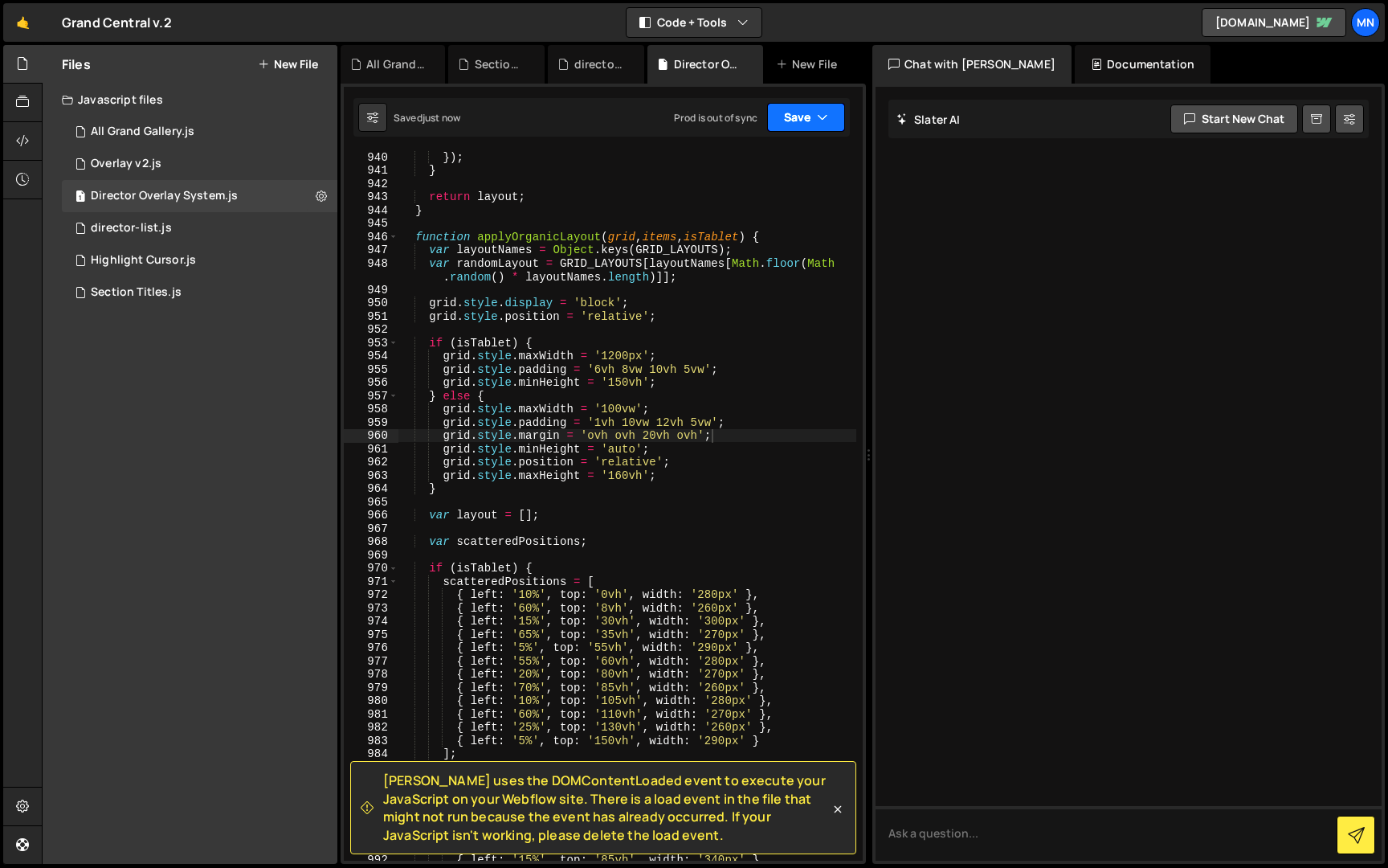
drag, startPoint x: 821, startPoint y: 118, endPoint x: 828, endPoint y: 146, distance: 28.9
click at [821, 118] on icon "button" at bounding box center [822, 117] width 11 height 16
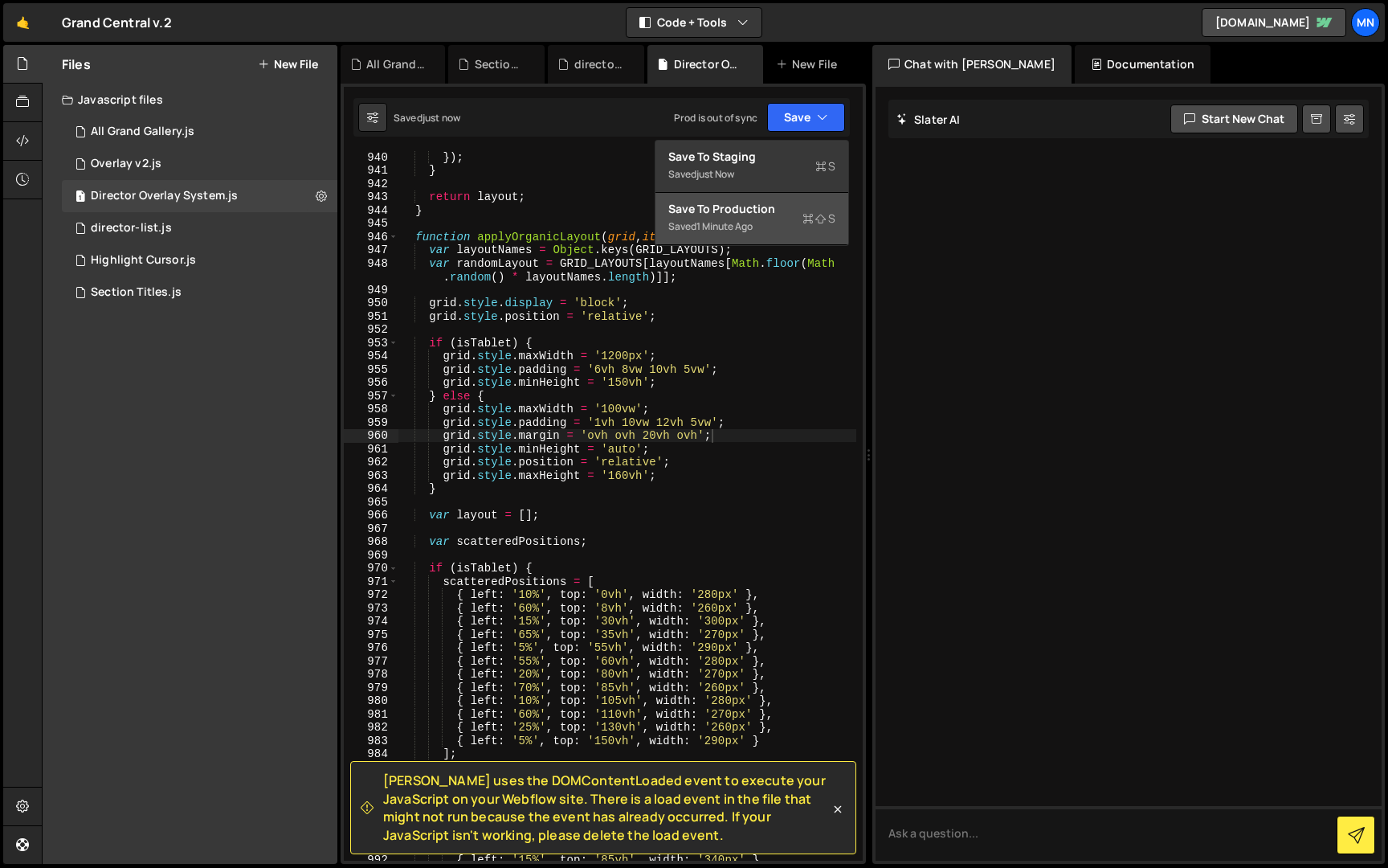
click at [762, 221] on div "Saved 1 minute ago" at bounding box center [751, 226] width 167 height 19
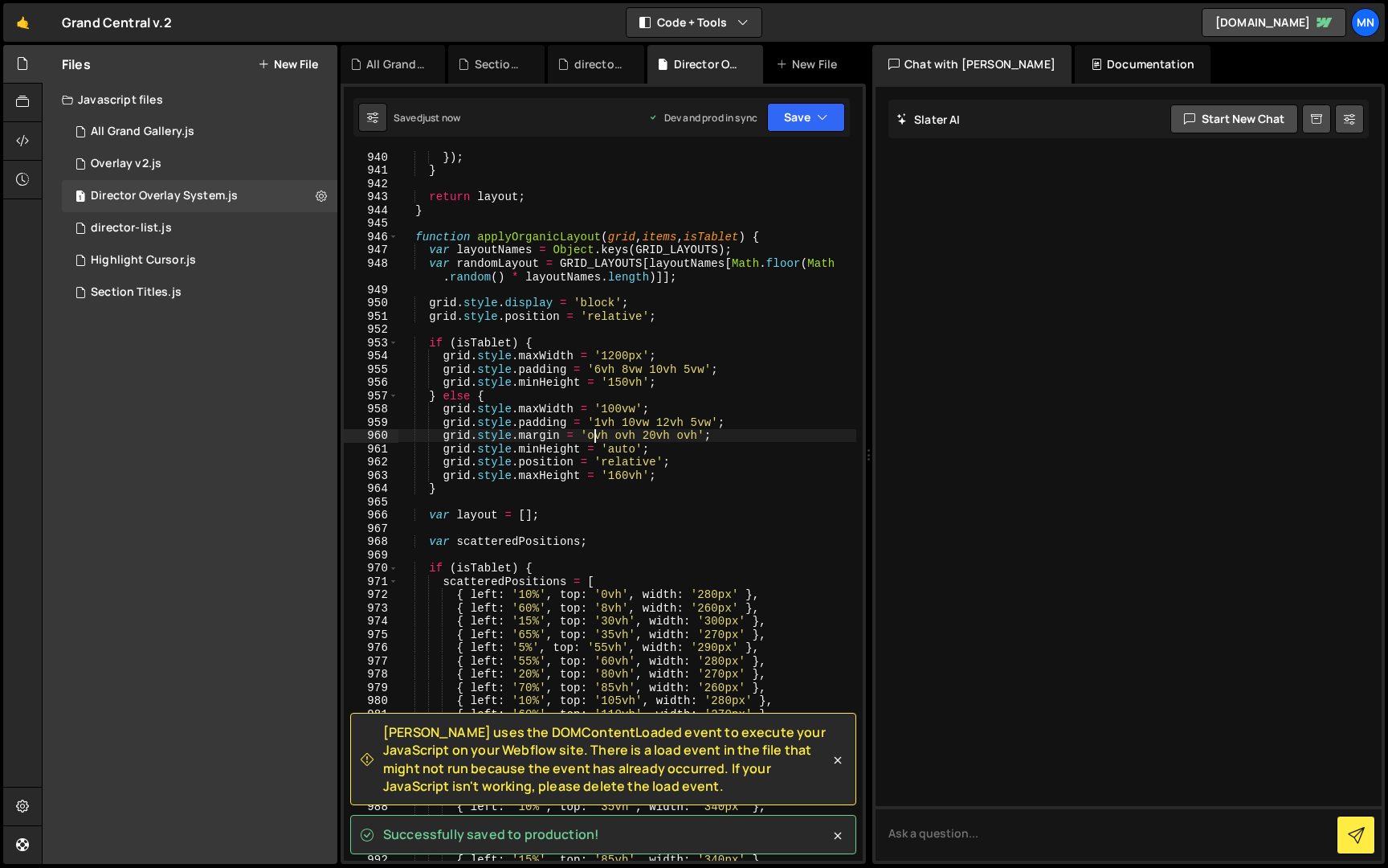
click at [596, 435] on div "}) ; } return layout ; } function applyOrganicLayout ( grid , items , isTablet …" at bounding box center [627, 517] width 458 height 736
click at [593, 434] on div "}) ; } return layout ; } function applyOrganicLayout ( grid , items , isTablet …" at bounding box center [627, 517] width 458 height 736
click at [619, 433] on div "}) ; } return layout ; } function applyOrganicLayout ( grid , items , isTablet …" at bounding box center [627, 517] width 458 height 736
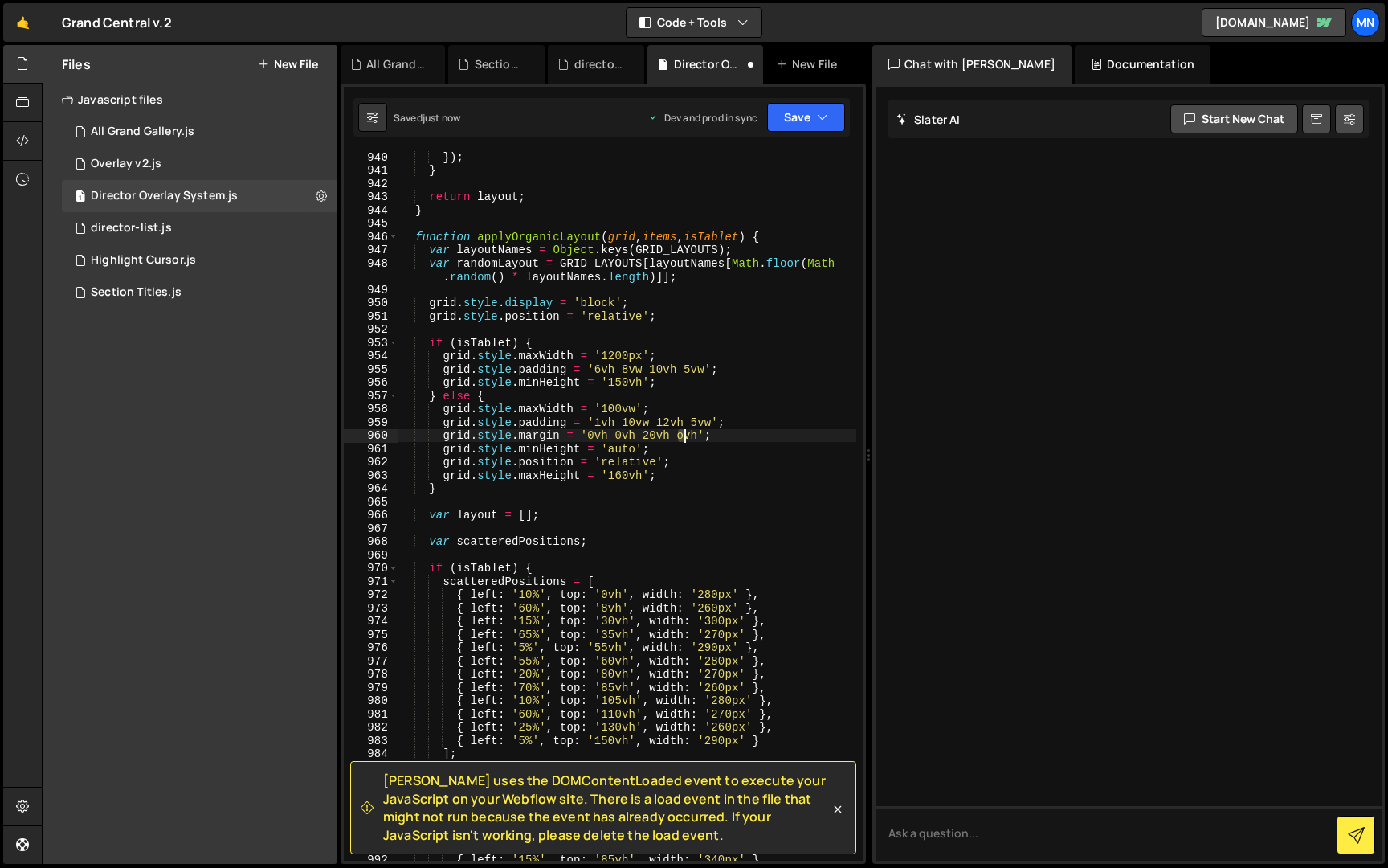
drag, startPoint x: 676, startPoint y: 432, endPoint x: 721, endPoint y: 379, distance: 69.5
click at [681, 432] on div "}) ; } return layout ; } function applyOrganicLayout ( grid , items , isTablet …" at bounding box center [627, 517] width 458 height 736
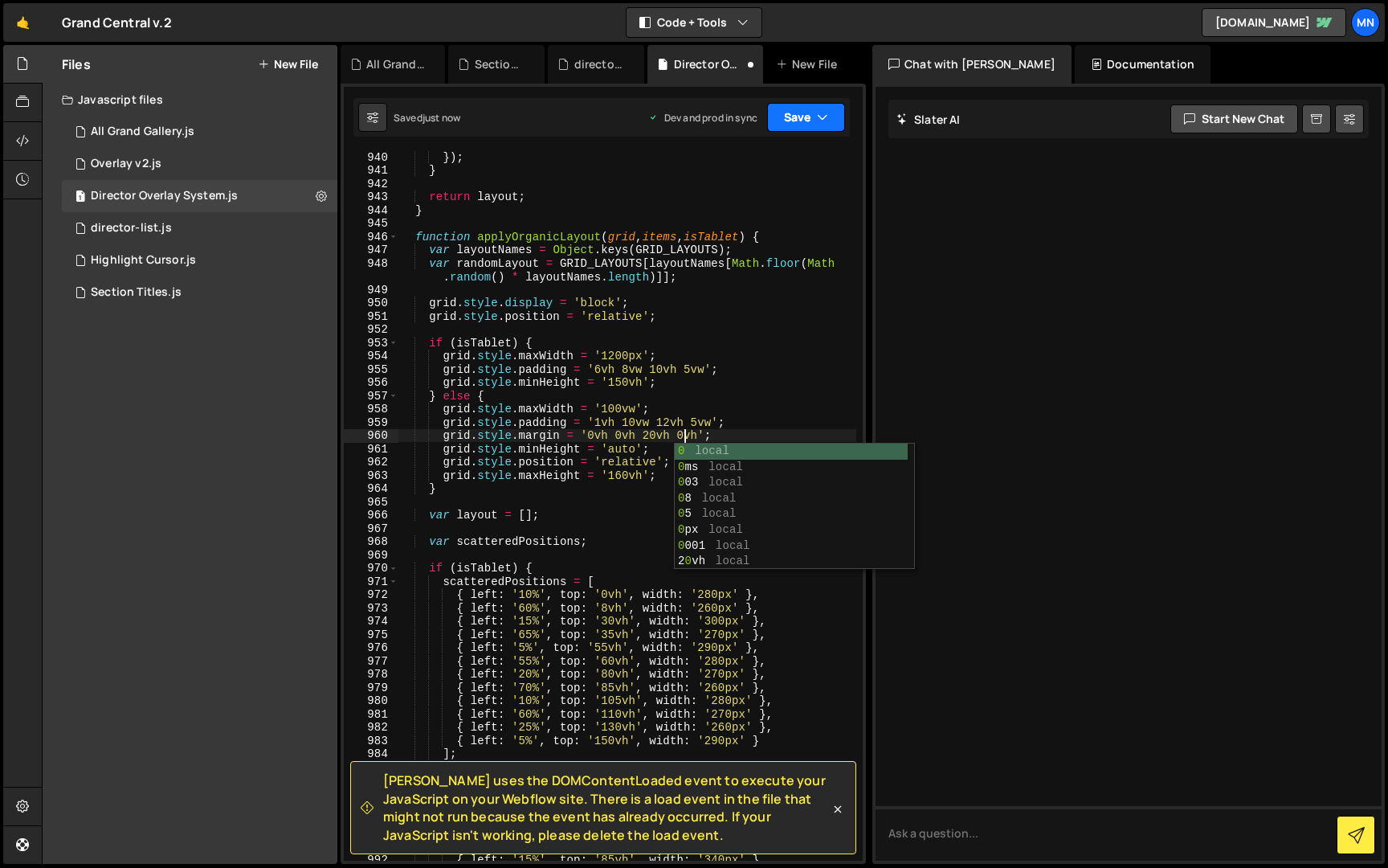
click at [822, 128] on button "Save" at bounding box center [806, 117] width 78 height 29
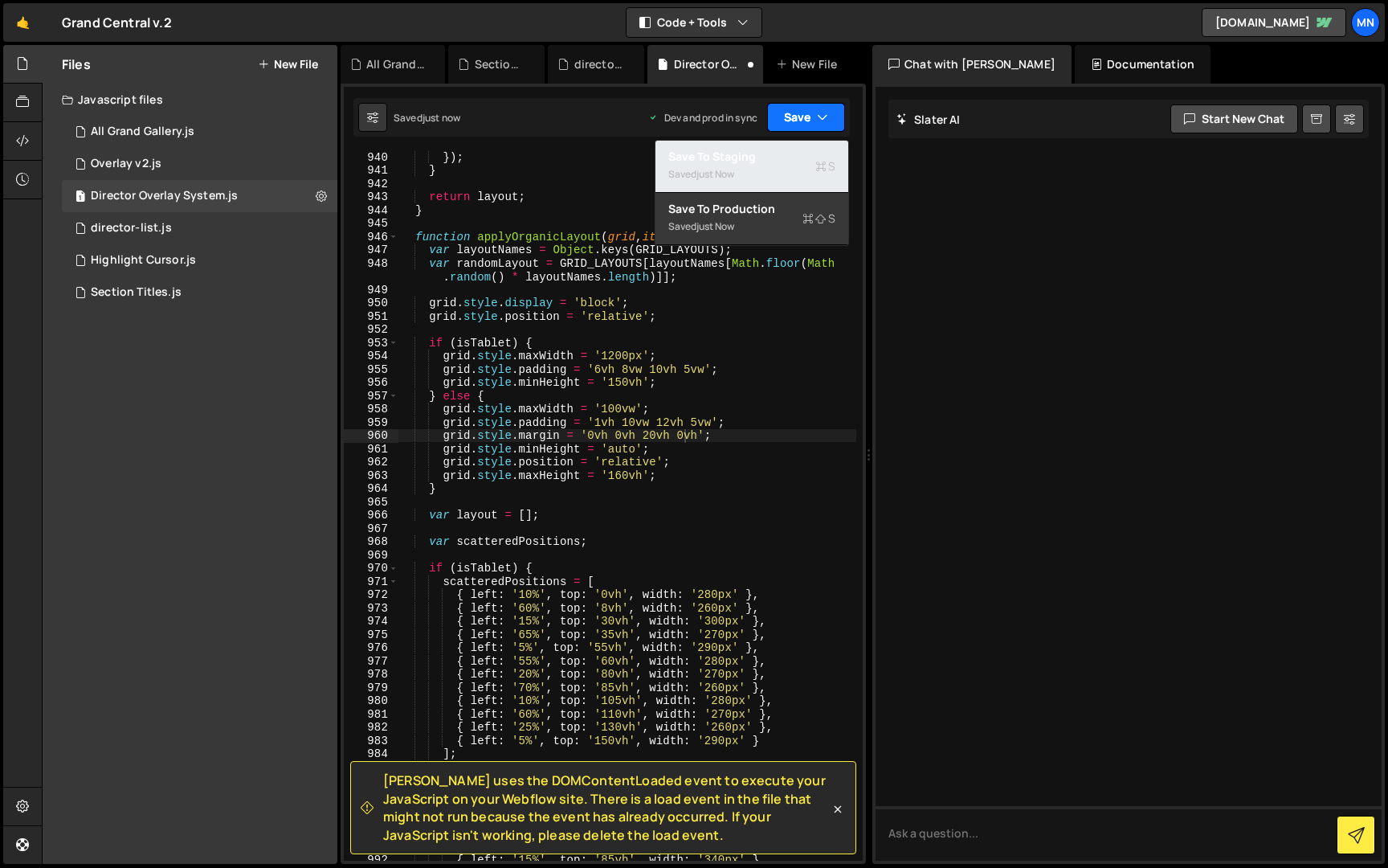
drag, startPoint x: 808, startPoint y: 150, endPoint x: 819, endPoint y: 116, distance: 35.7
click at [808, 149] on div "Save to Staging S" at bounding box center [751, 157] width 167 height 16
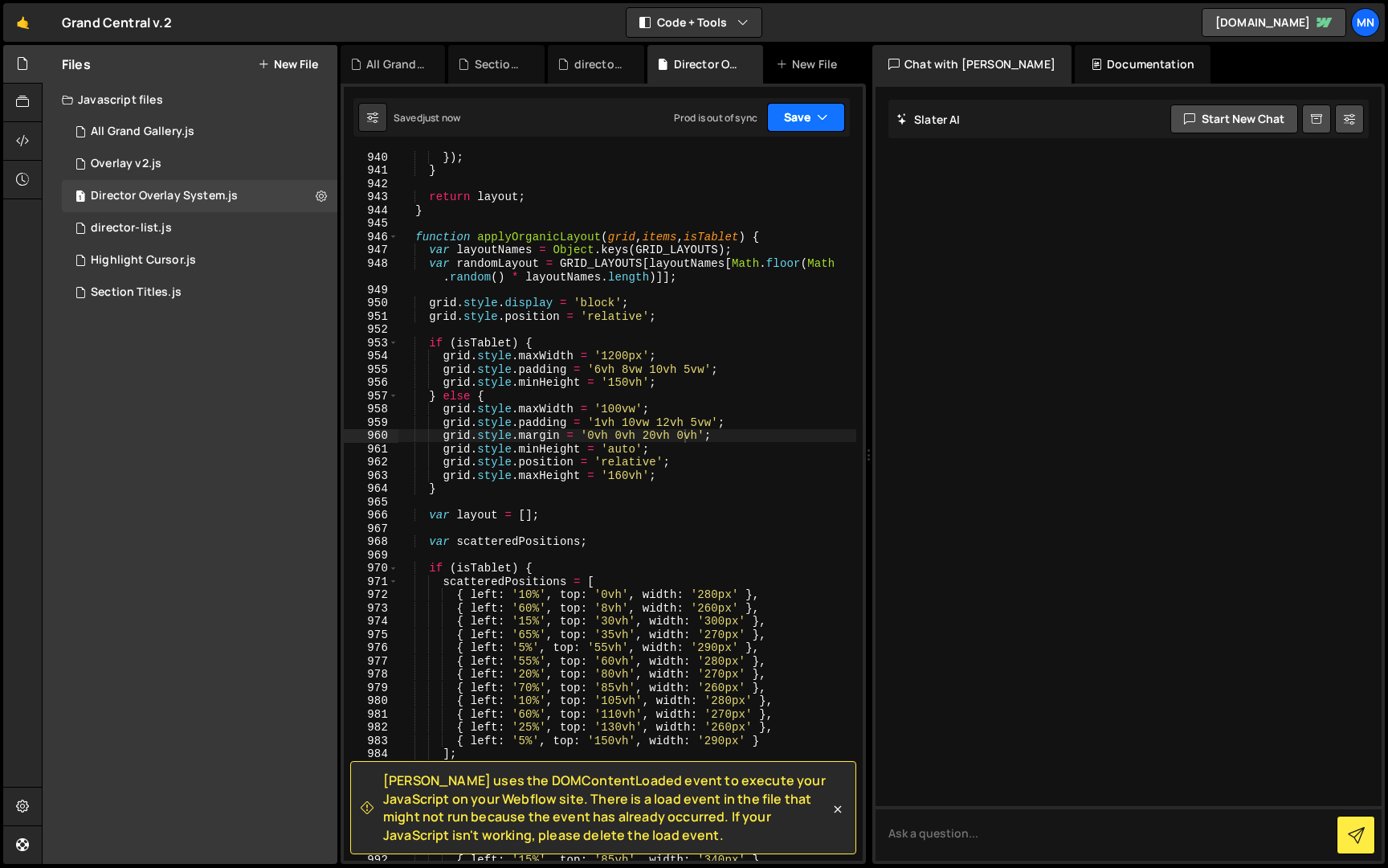
drag, startPoint x: 819, startPoint y: 114, endPoint x: 819, endPoint y: 178, distance: 64.0
click at [819, 114] on icon "button" at bounding box center [822, 117] width 11 height 16
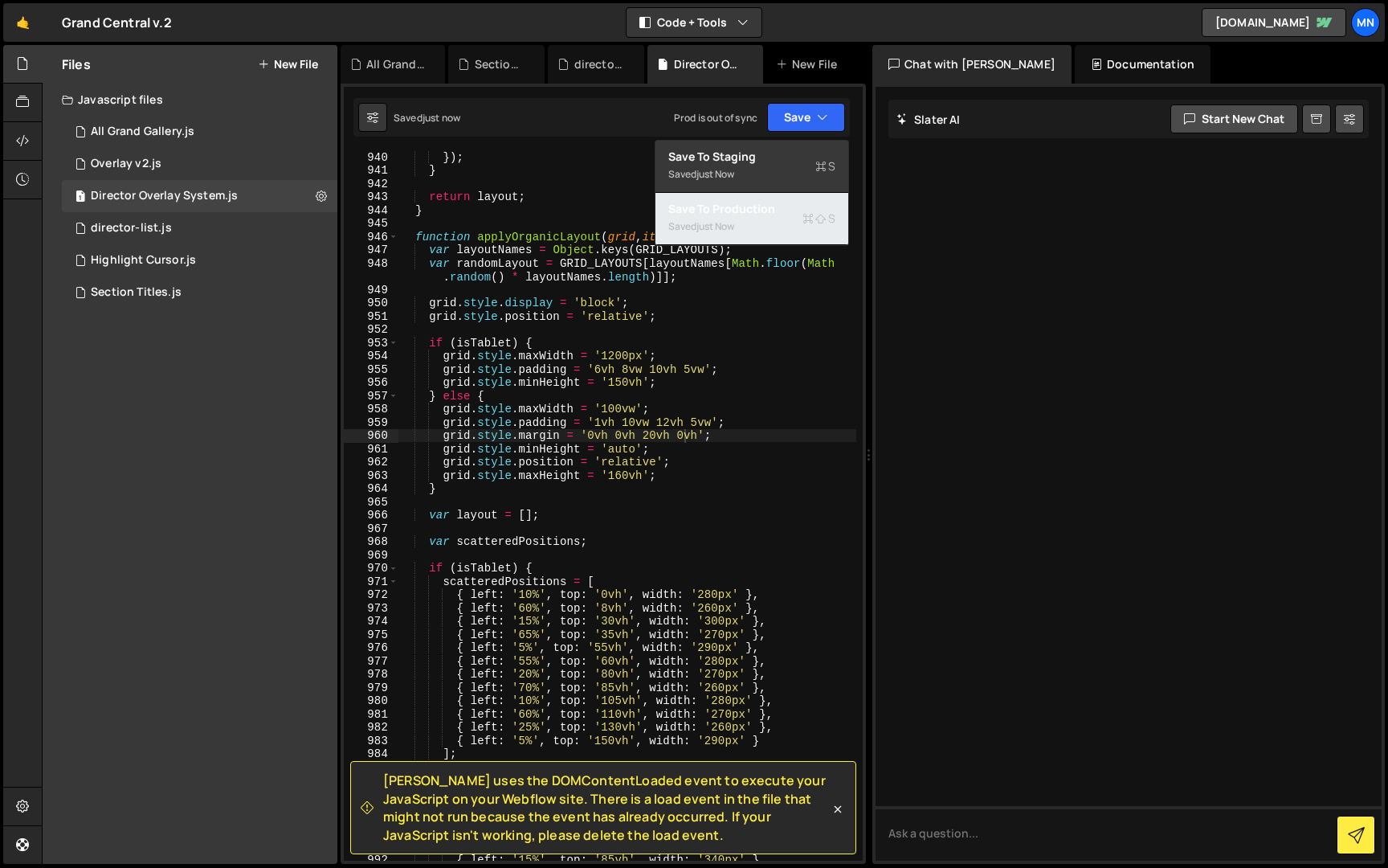
drag, startPoint x: 792, startPoint y: 221, endPoint x: 687, endPoint y: 216, distance: 105.1
click at [792, 221] on div "Saved just now" at bounding box center [751, 226] width 167 height 19
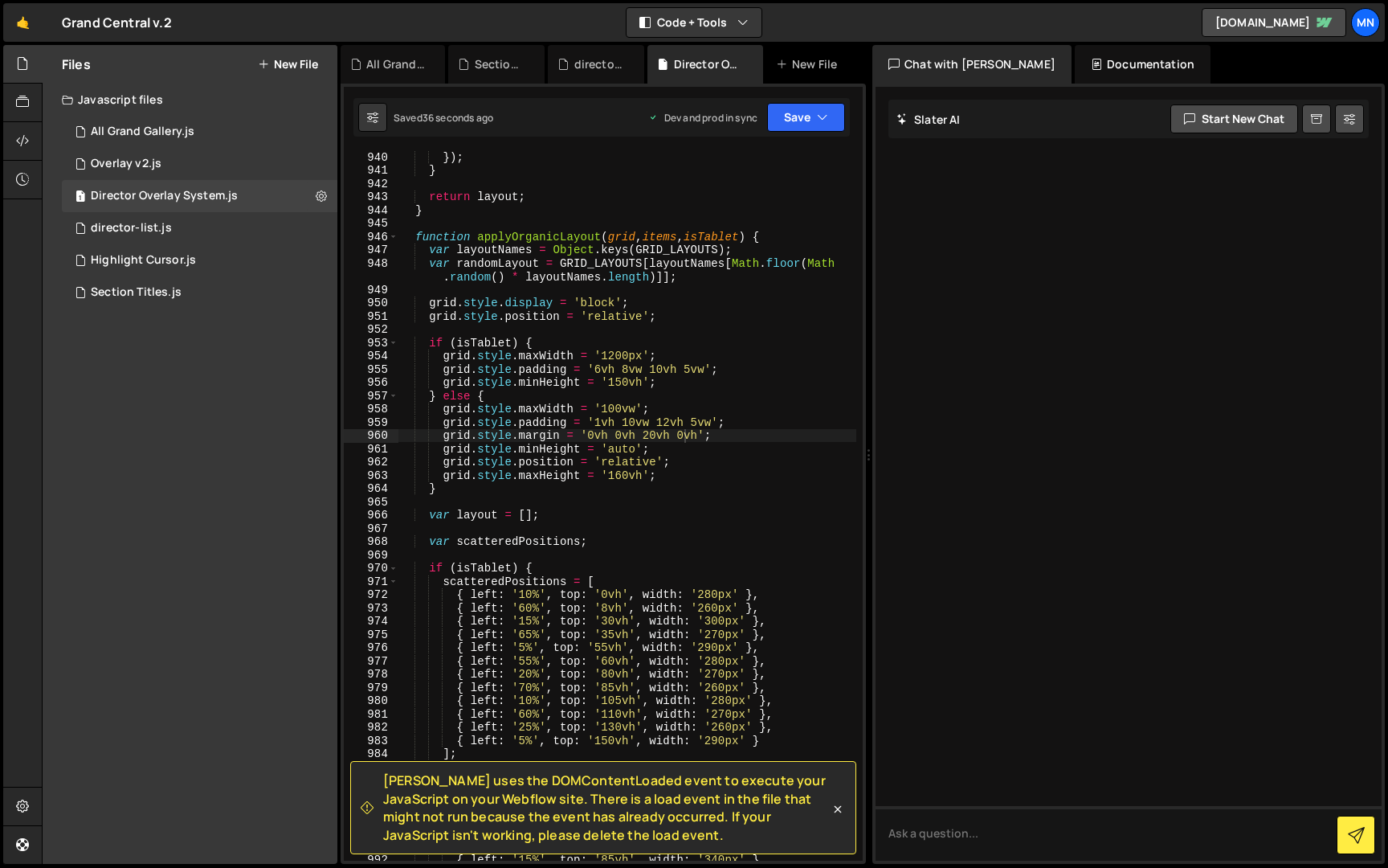
scroll to position [0, 17]
click at [628, 473] on div "}) ; } return layout ; } function applyOrganicLayout ( grid , items , isTablet …" at bounding box center [627, 517] width 458 height 736
click at [621, 474] on div "}) ; } return layout ; } function applyOrganicLayout ( grid , items , isTablet …" at bounding box center [627, 517] width 458 height 736
type textarea "grid.style.maxHeight = '180vh';"
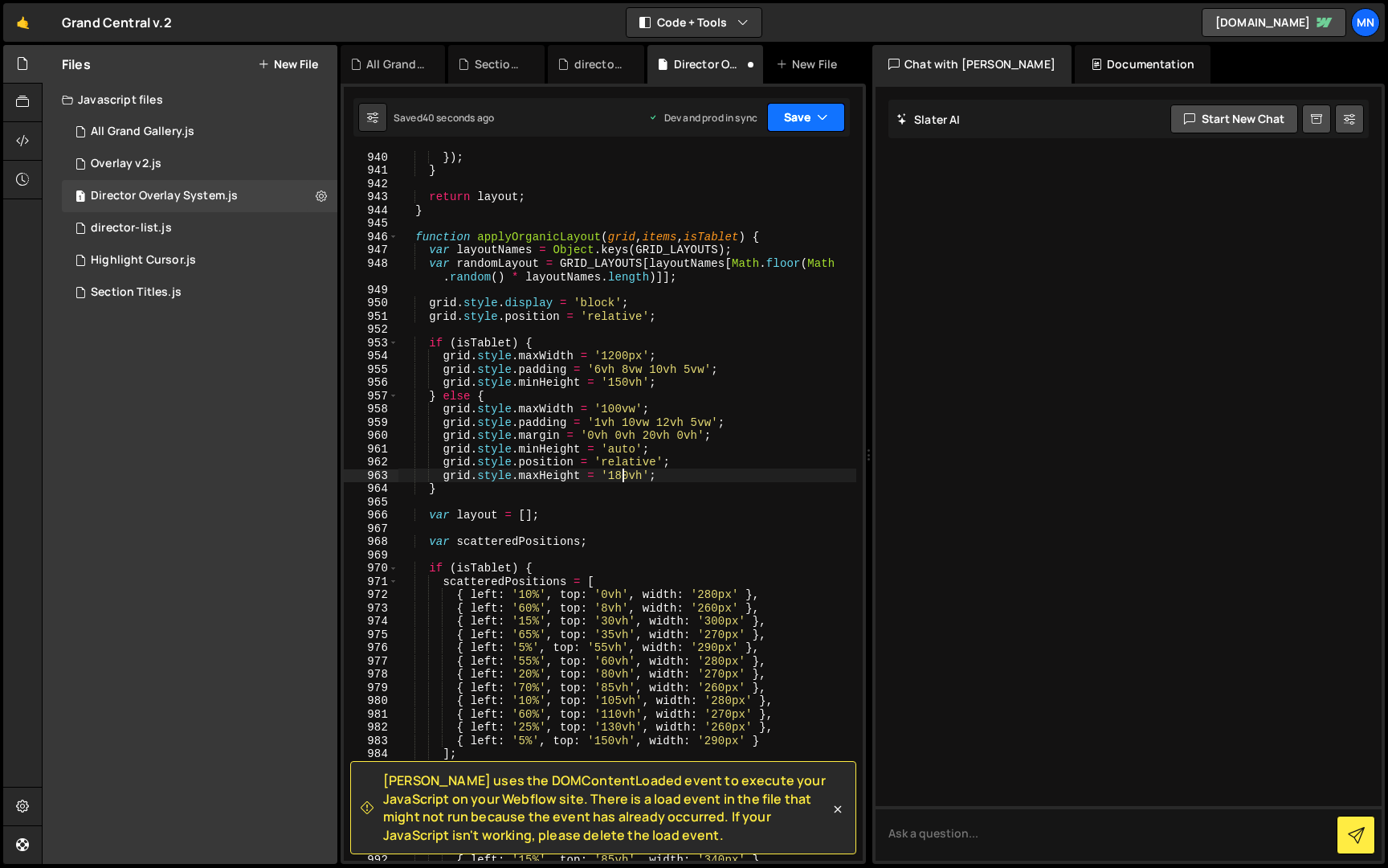
drag, startPoint x: 783, startPoint y: 111, endPoint x: 791, endPoint y: 116, distance: 9.4
click at [787, 113] on button "Save" at bounding box center [806, 117] width 78 height 29
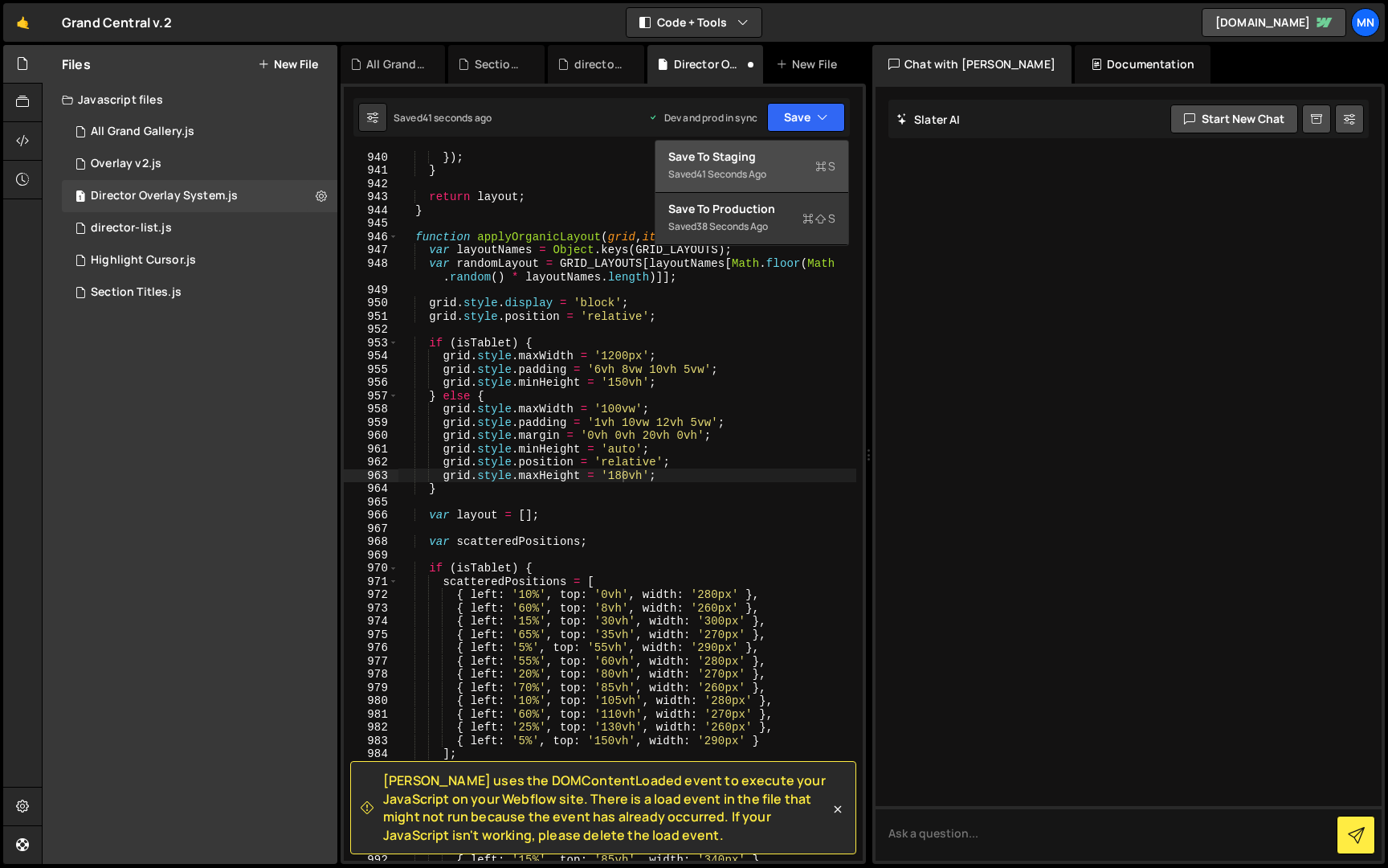
click at [801, 158] on div "Save to Staging S" at bounding box center [751, 157] width 167 height 16
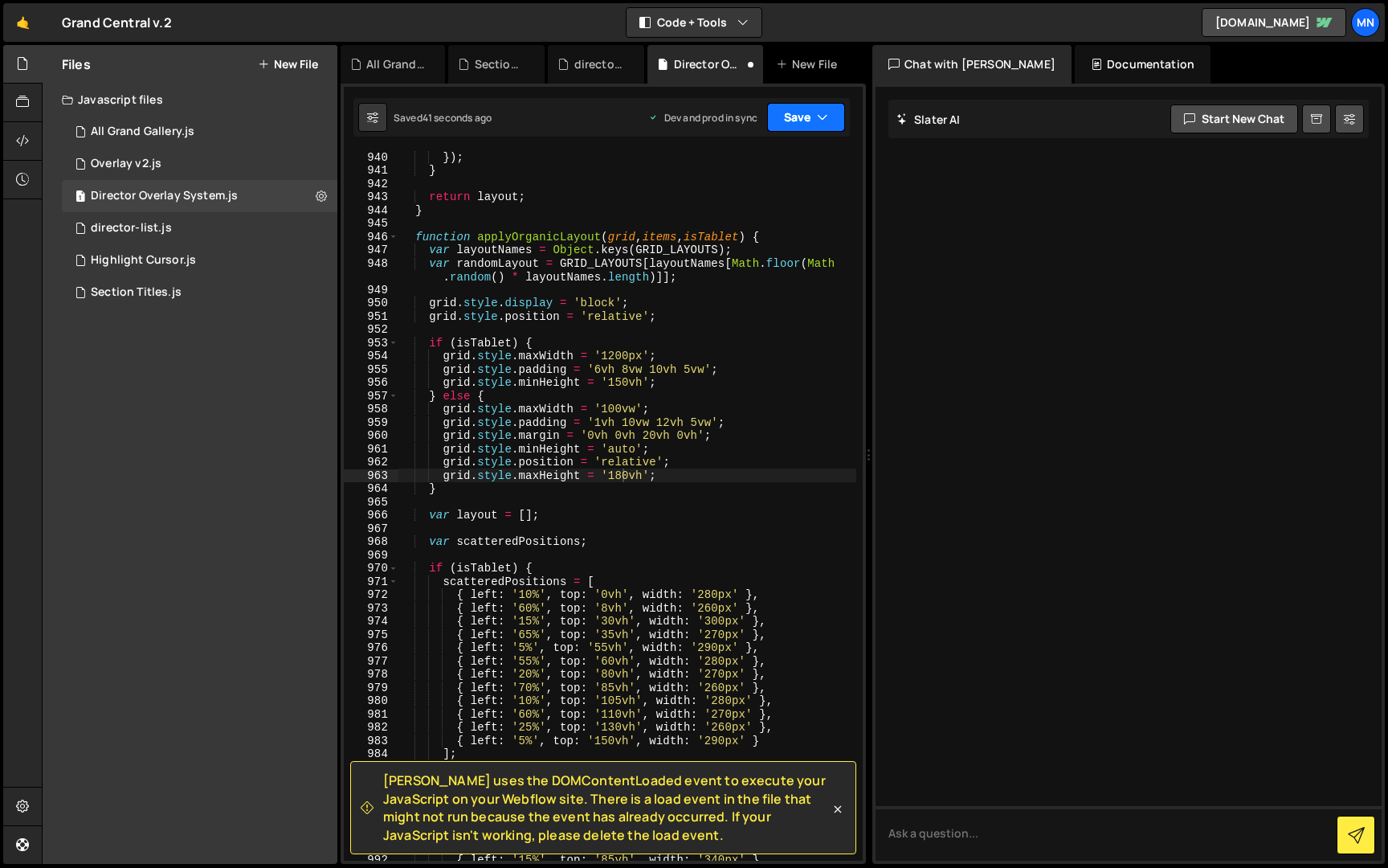
drag, startPoint x: 815, startPoint y: 117, endPoint x: 838, endPoint y: 187, distance: 73.7
click at [816, 118] on button "Save" at bounding box center [806, 117] width 78 height 29
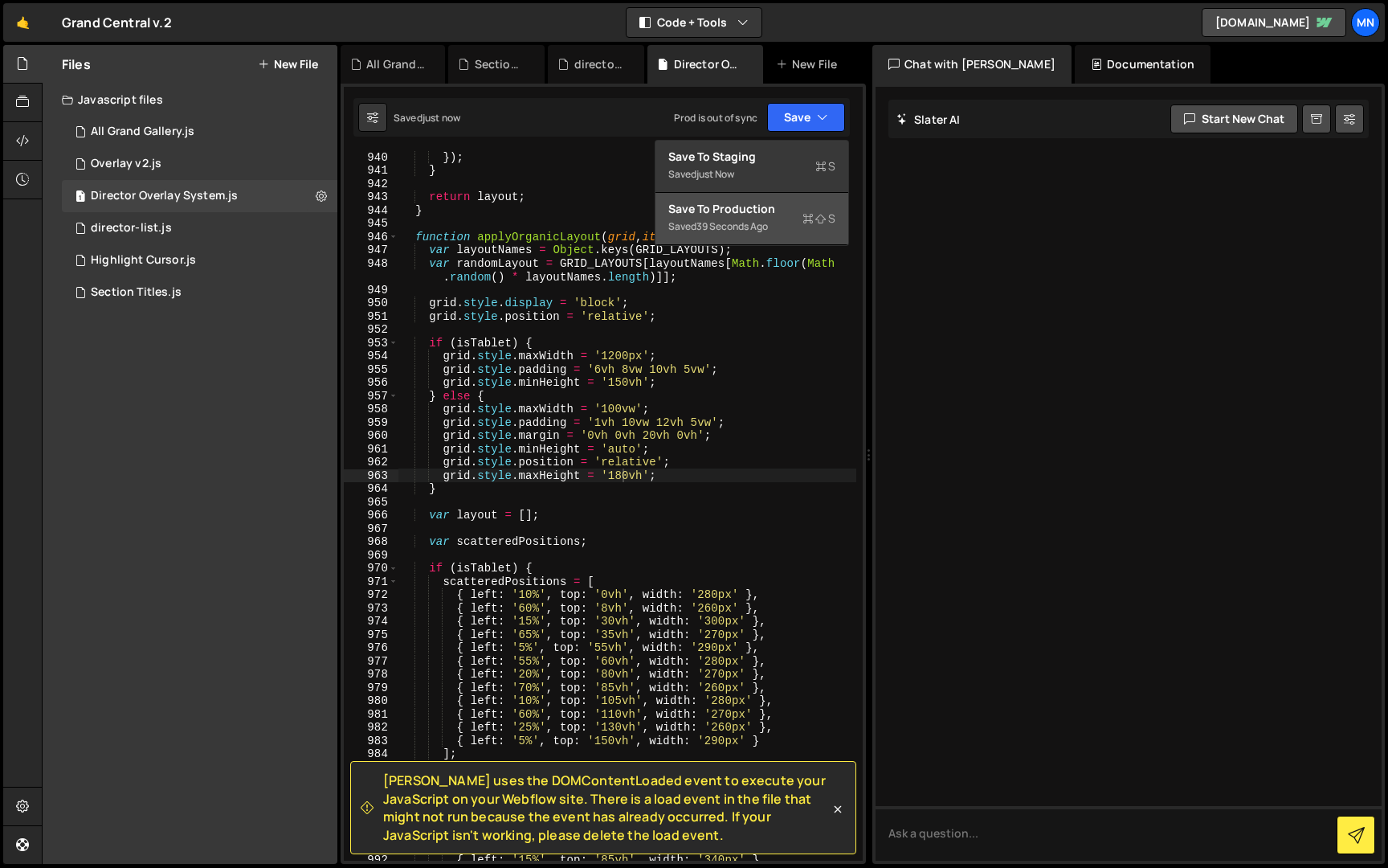
click at [794, 227] on div "Saved 39 seconds ago" at bounding box center [751, 226] width 167 height 19
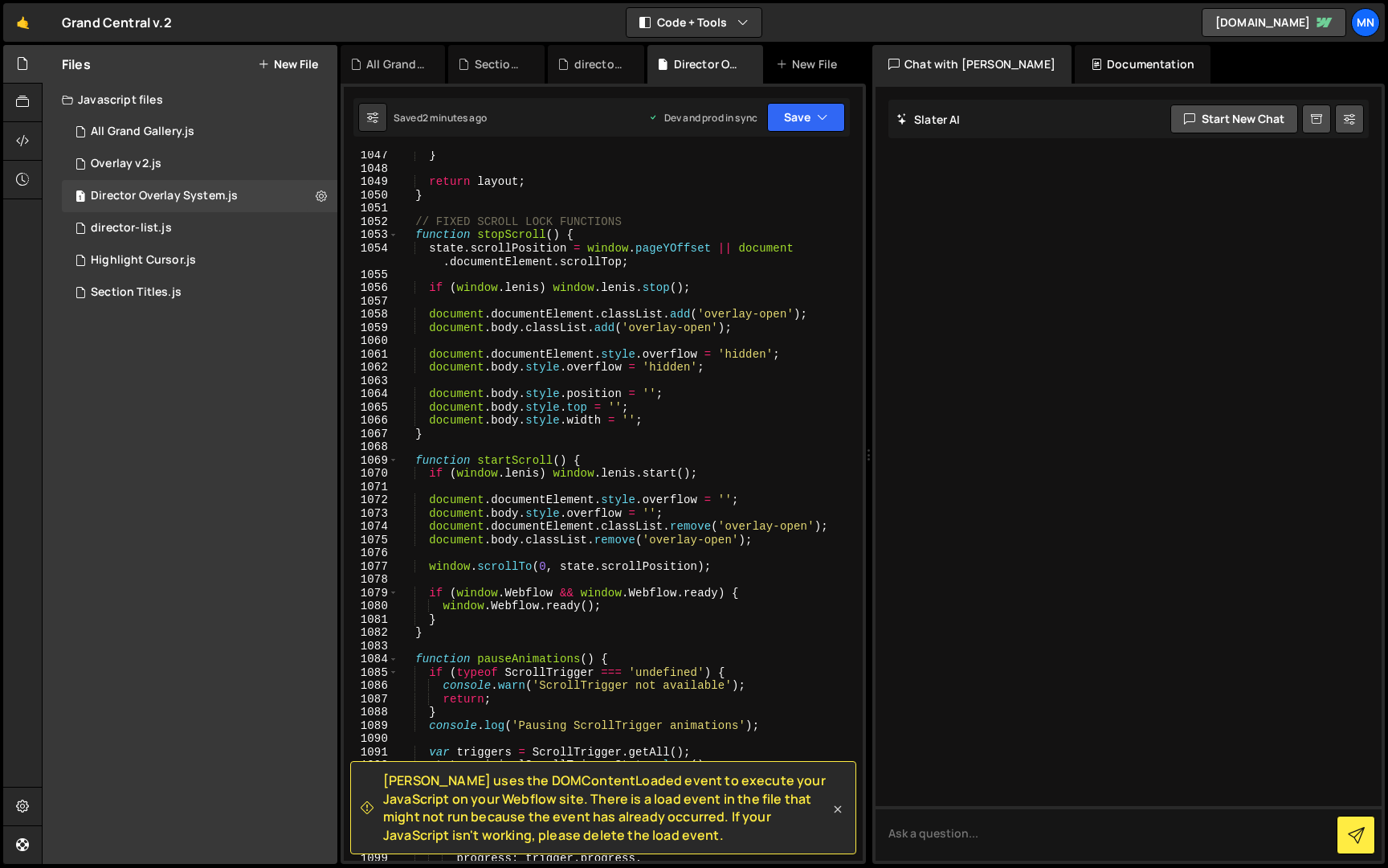
click at [838, 806] on icon at bounding box center [837, 808] width 16 height 16
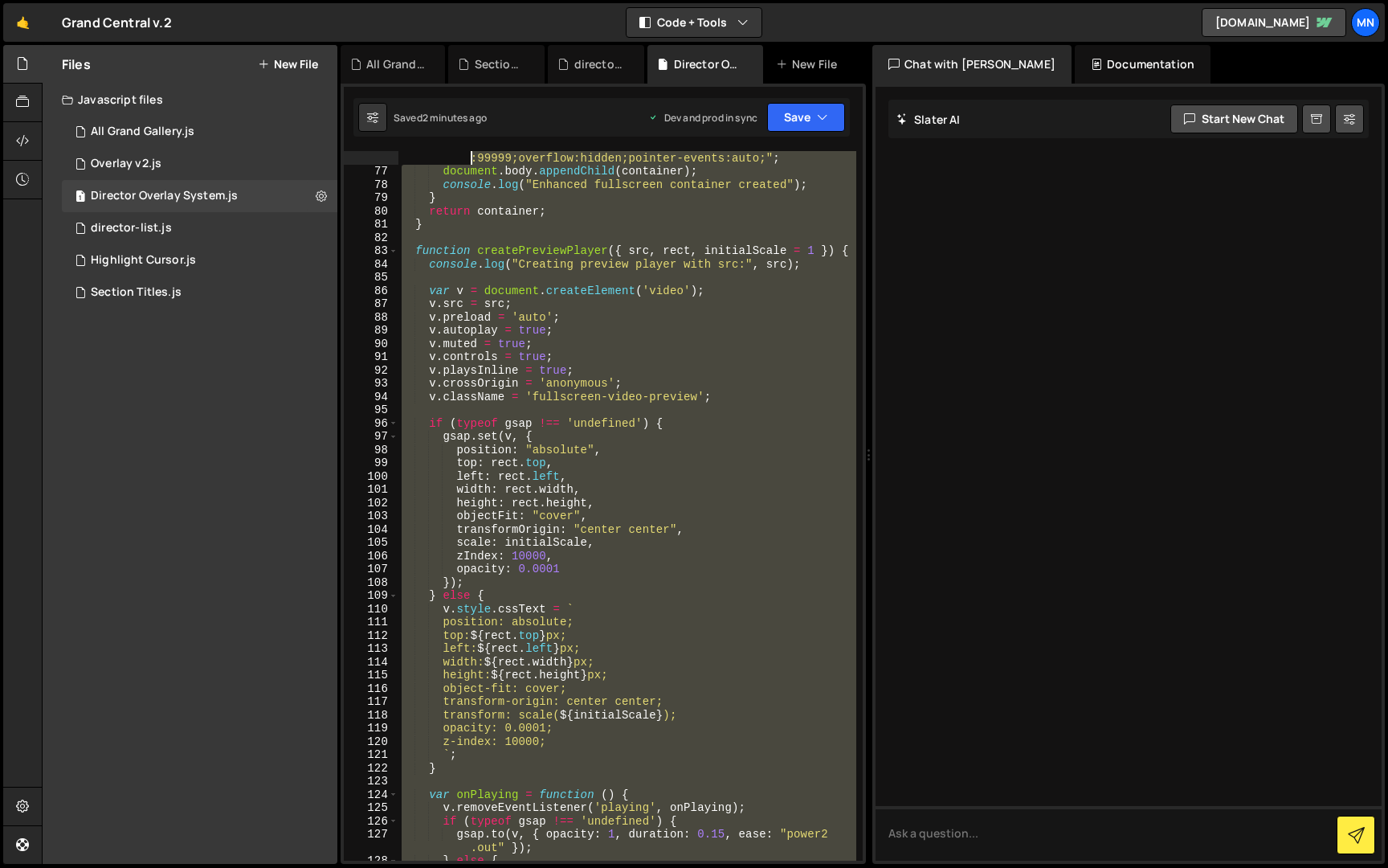
scroll to position [0, 0]
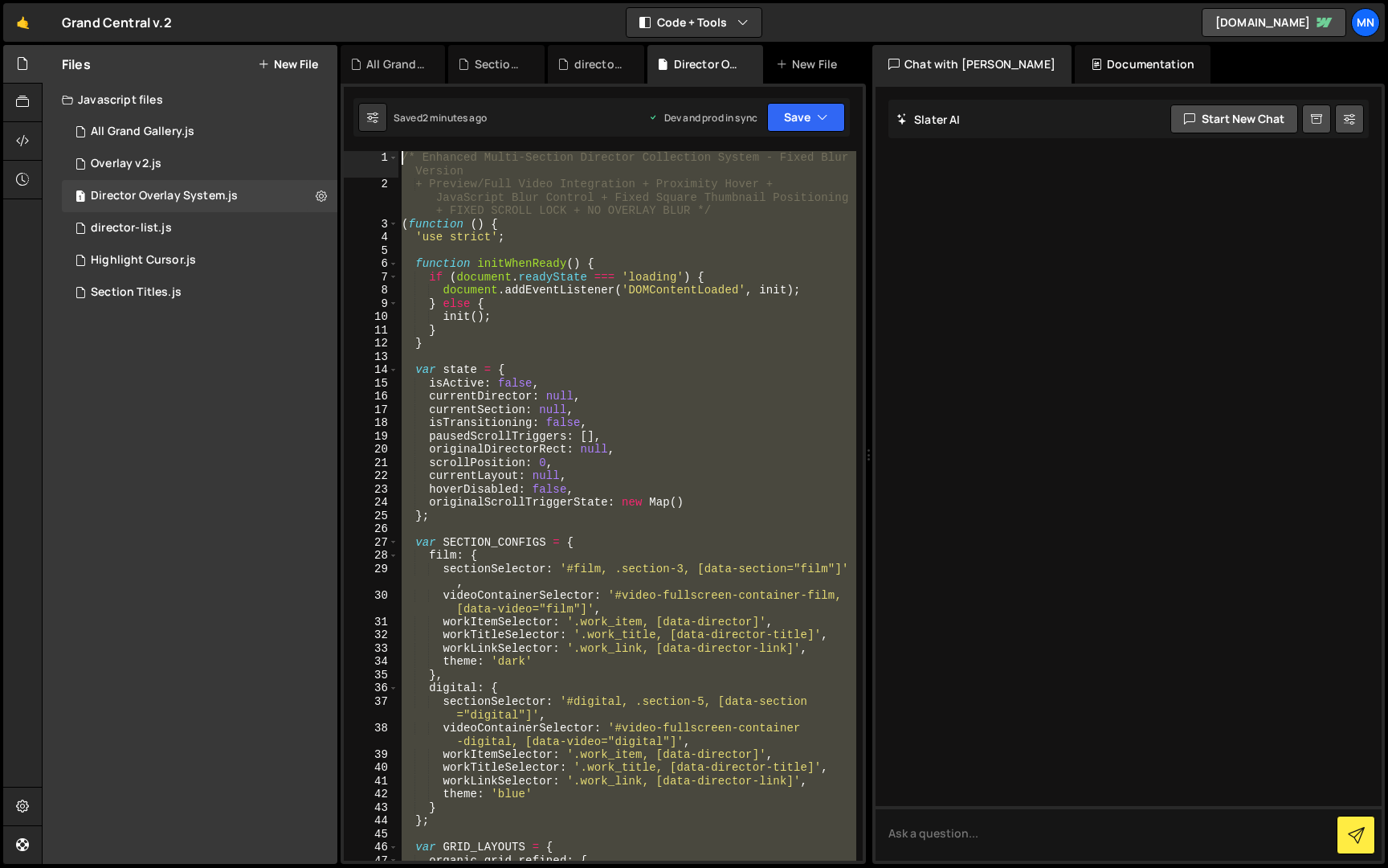
drag, startPoint x: 433, startPoint y: 773, endPoint x: 316, endPoint y: -30, distance: 811.5
click at [316, 0] on html "Projects [GEOGRAPHIC_DATA] Blog [GEOGRAPHIC_DATA] Projects Your Teams Invite te…" at bounding box center [694, 434] width 1388 height 868
paste textarea "})();"
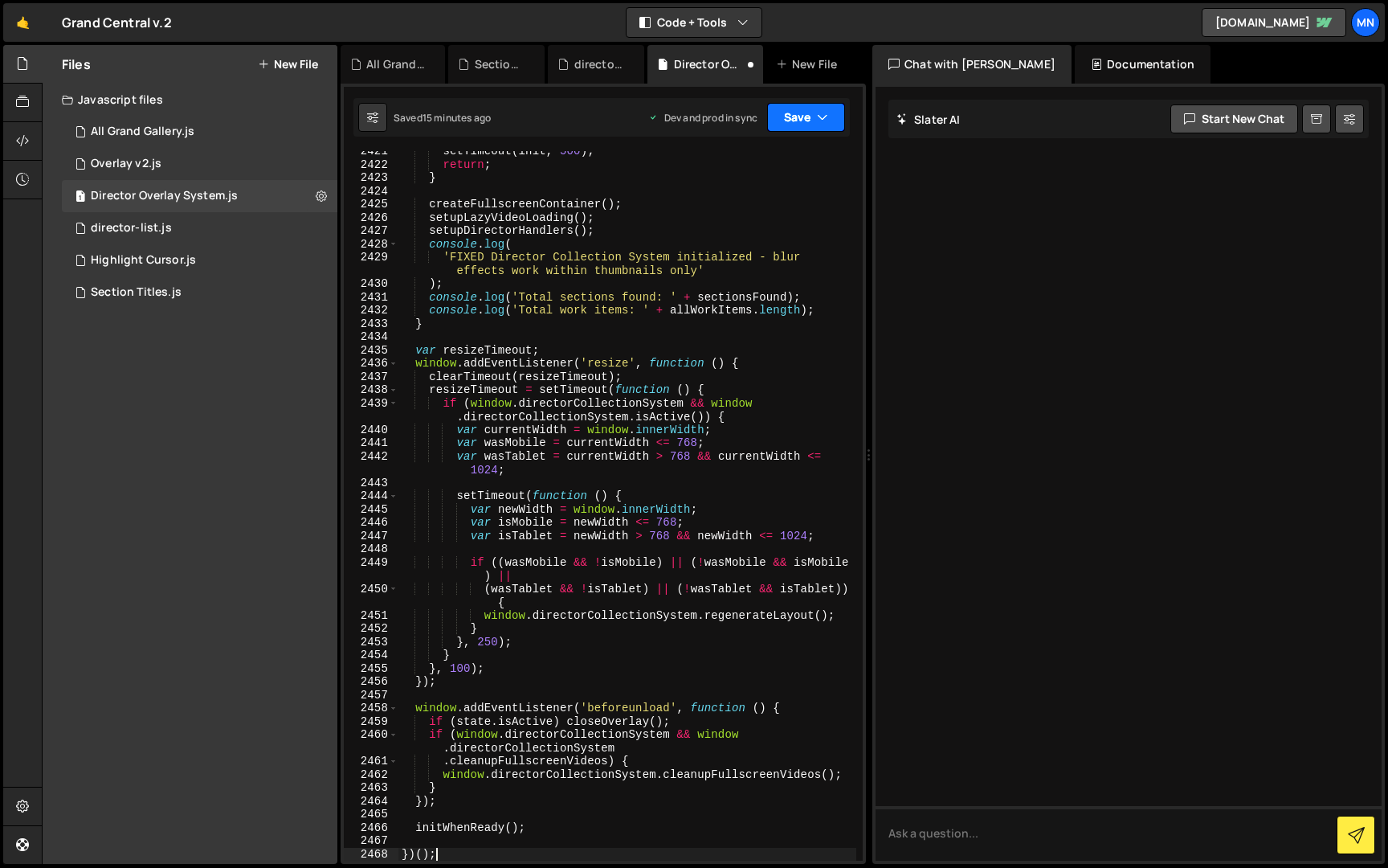
drag, startPoint x: 828, startPoint y: 119, endPoint x: 779, endPoint y: 146, distance: 55.9
click at [827, 119] on icon "button" at bounding box center [822, 117] width 11 height 16
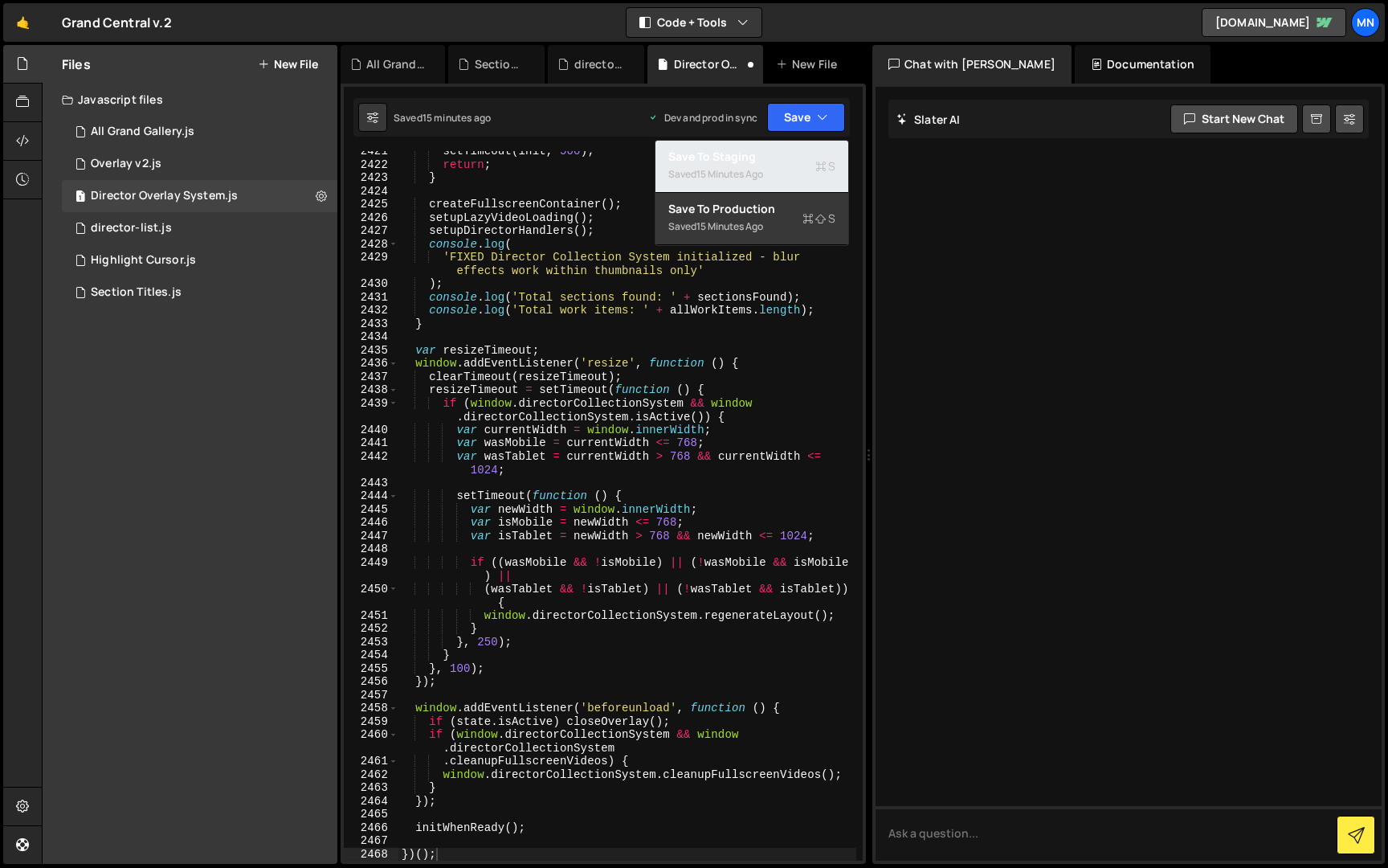
click at [765, 153] on div "Save to Staging S" at bounding box center [751, 157] width 167 height 16
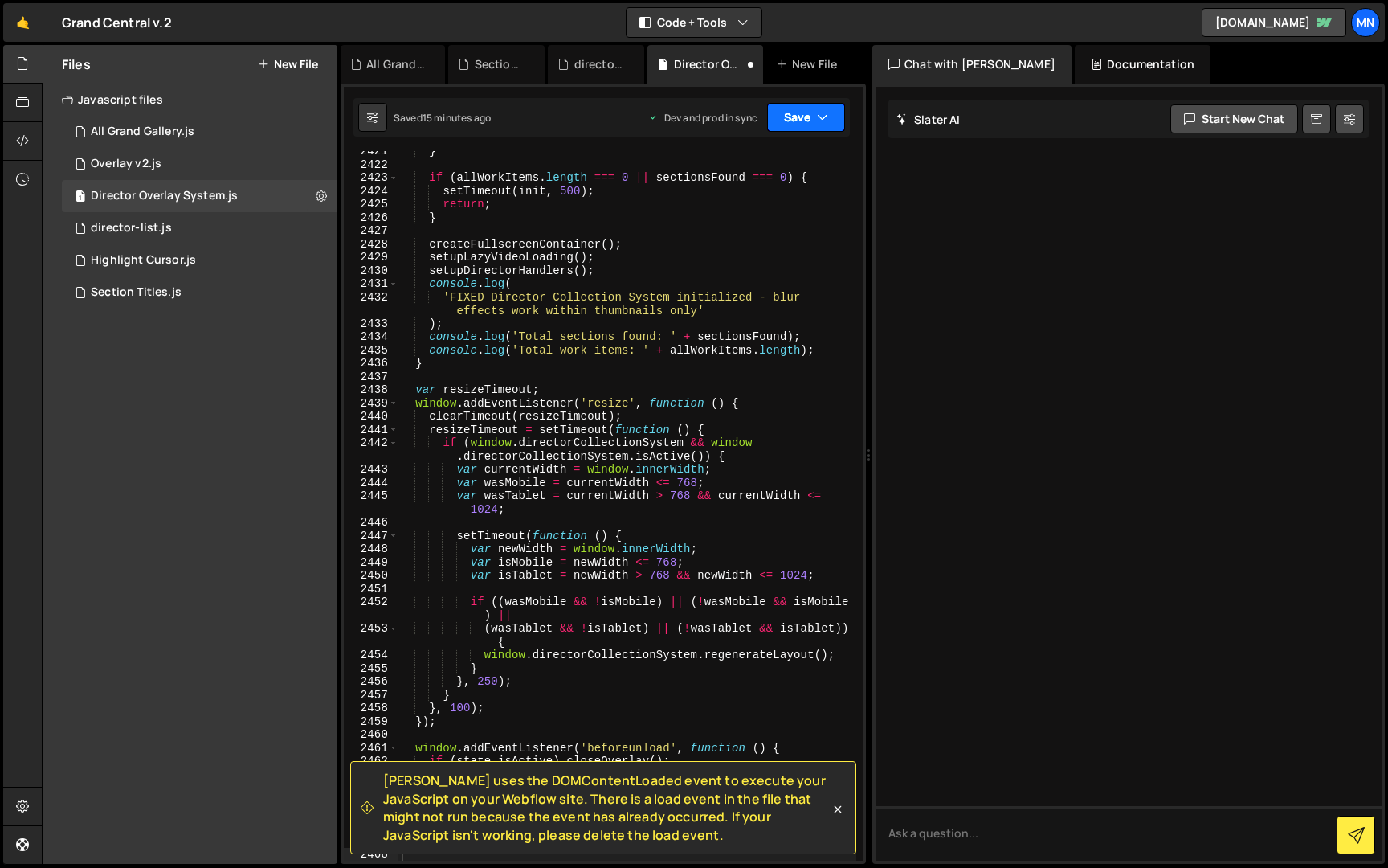
click at [813, 122] on button "Save" at bounding box center [806, 117] width 78 height 29
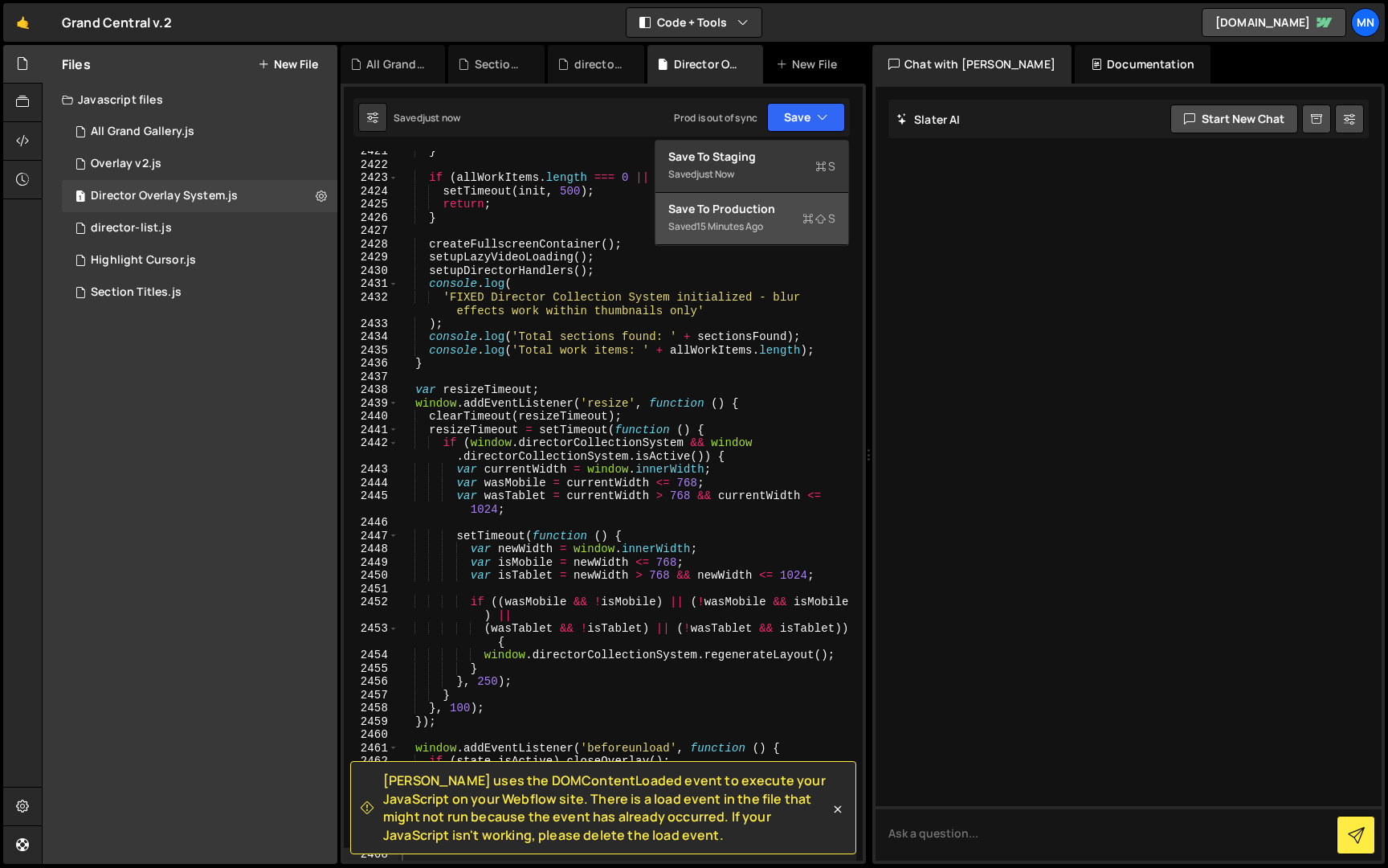
click at [779, 206] on div "Save to Production S" at bounding box center [751, 209] width 167 height 16
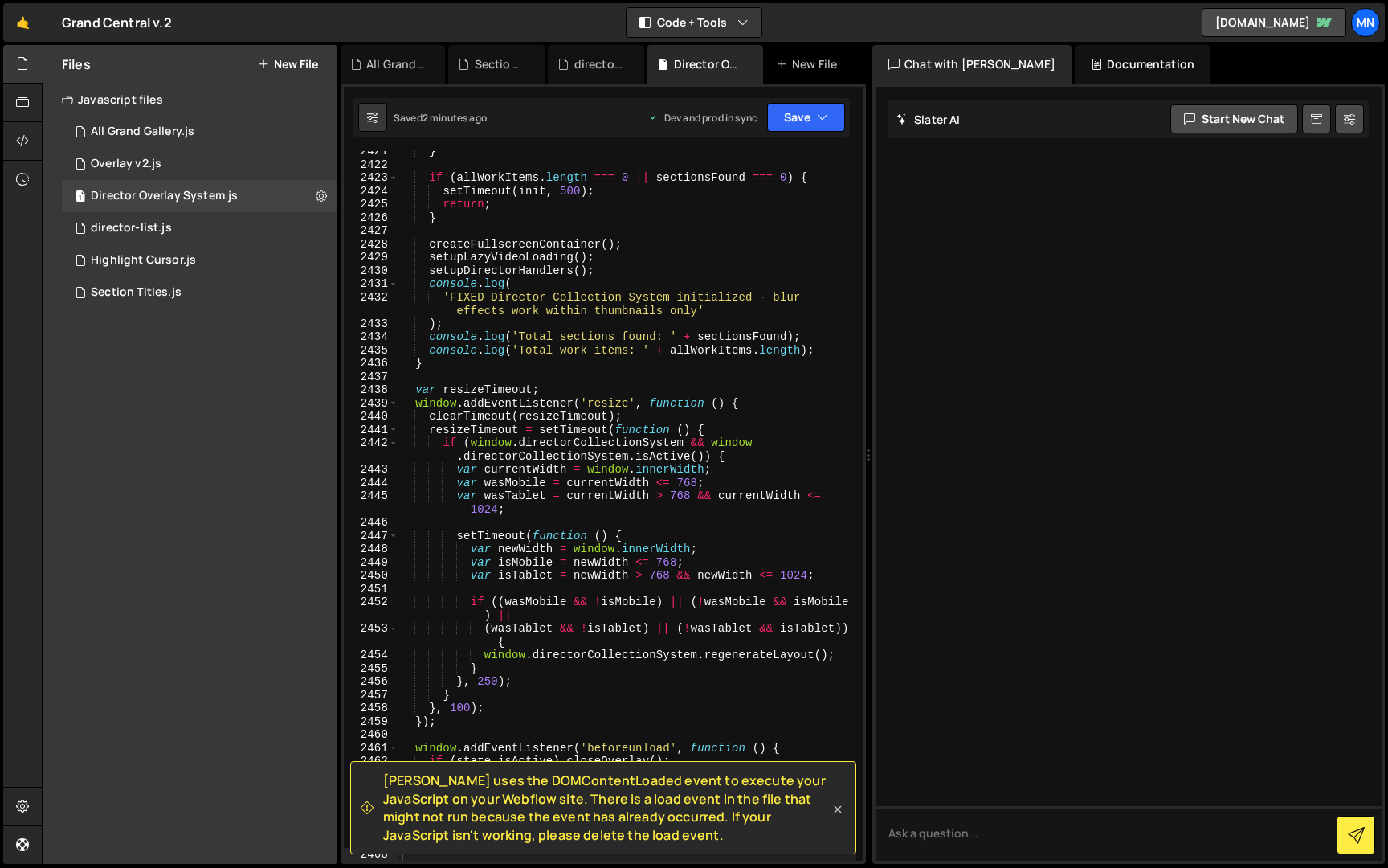
click at [839, 808] on icon at bounding box center [837, 808] width 16 height 16
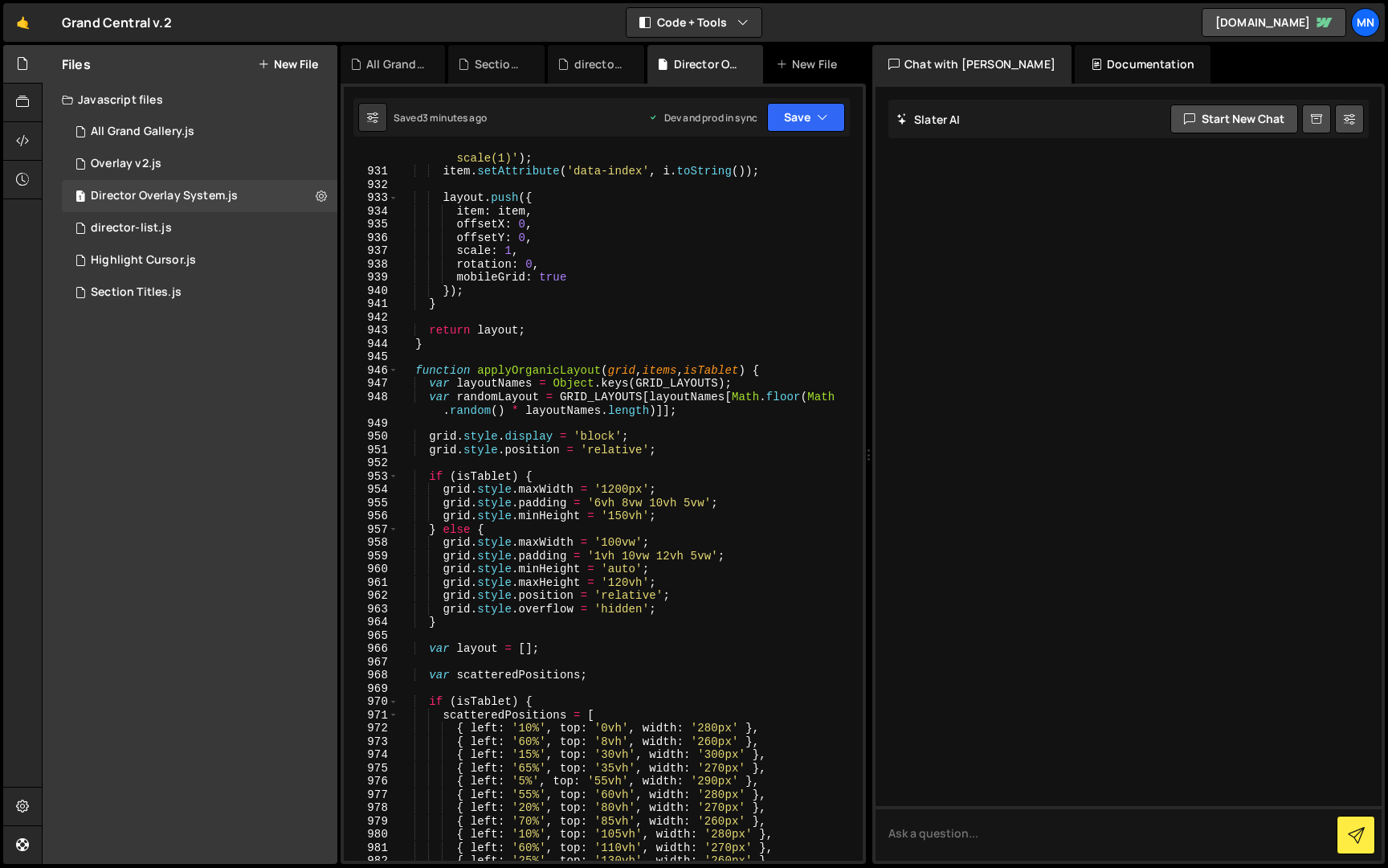
scroll to position [9796, 0]
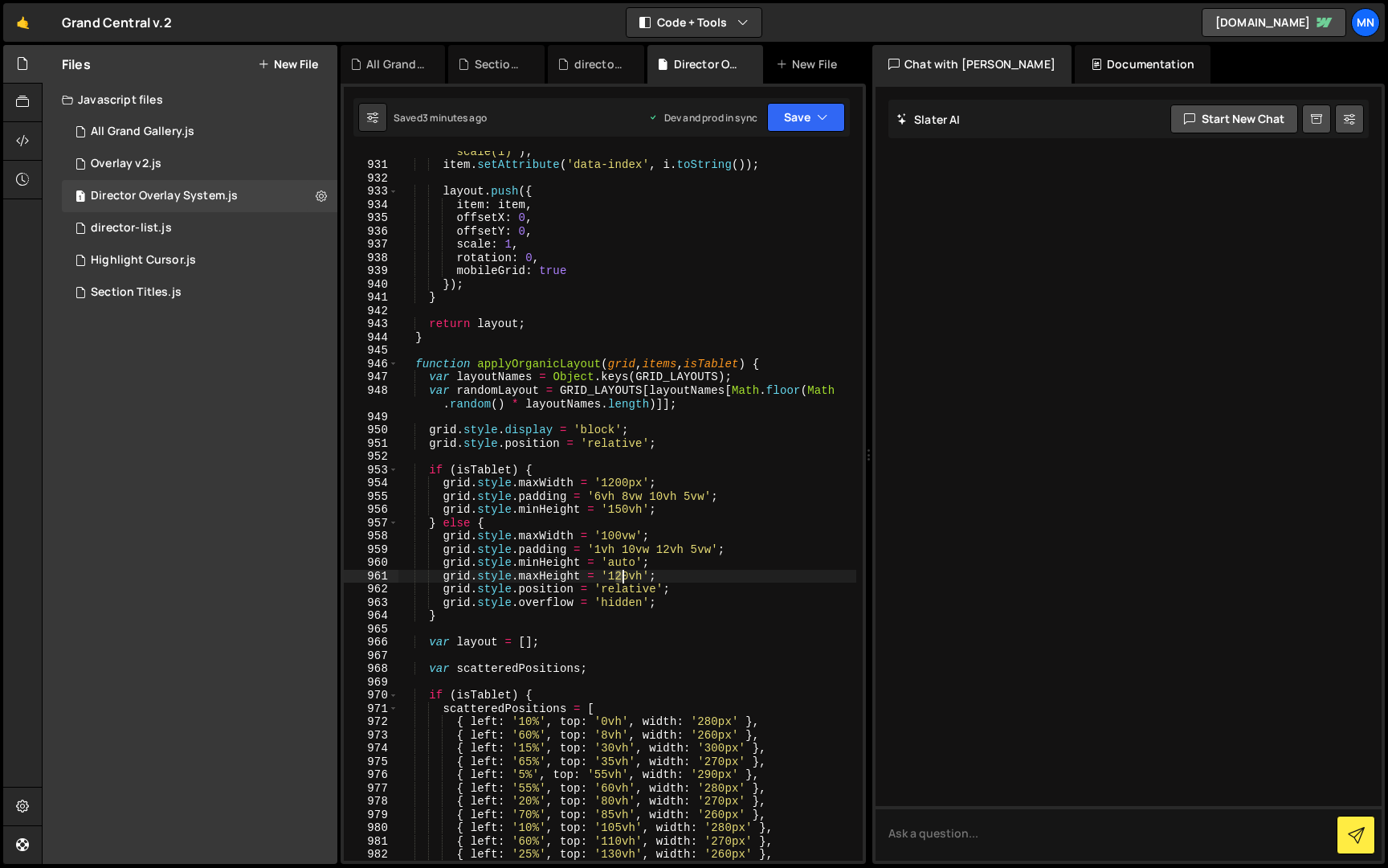
click at [619, 571] on div "item . setAttribute ( 'data-final-transform' , 'translate(0, 0) scale(1)' ) ; i…" at bounding box center [627, 506] width 458 height 750
drag, startPoint x: 622, startPoint y: 601, endPoint x: 646, endPoint y: 603, distance: 24.1
click at [623, 601] on div "item . setAttribute ( 'data-final-transform' , 'translate(0, 0) scale(1)' ) ; i…" at bounding box center [627, 506] width 458 height 750
type textarea "grid.style.overflow = 'hidden';"
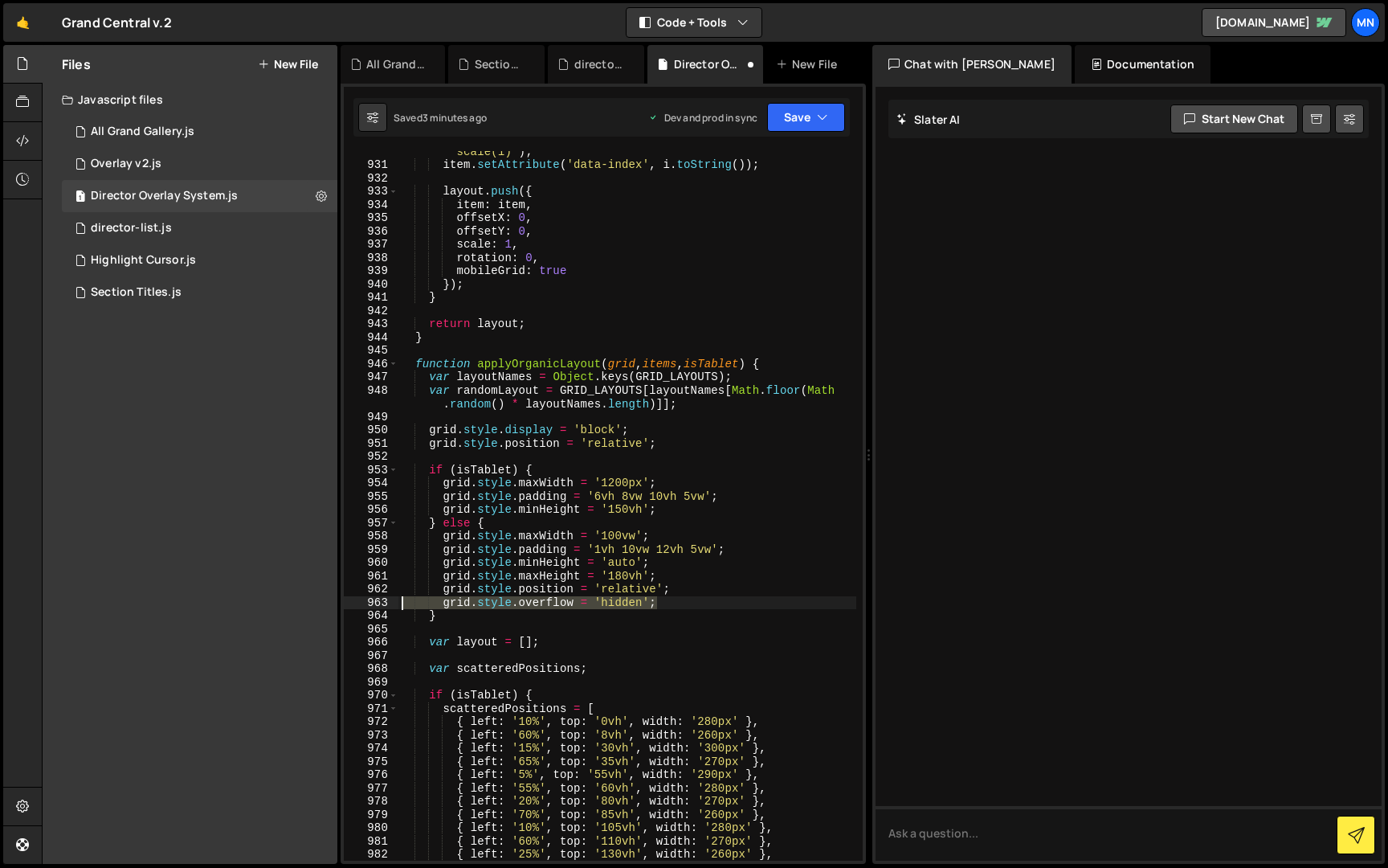
drag, startPoint x: 664, startPoint y: 602, endPoint x: 333, endPoint y: 604, distance: 331.0
click at [333, 604] on div "Files New File Javascript files 1 All Grand Gallery.js 0 0 Overlay v2.js 0 1 Di…" at bounding box center [715, 454] width 1347 height 820
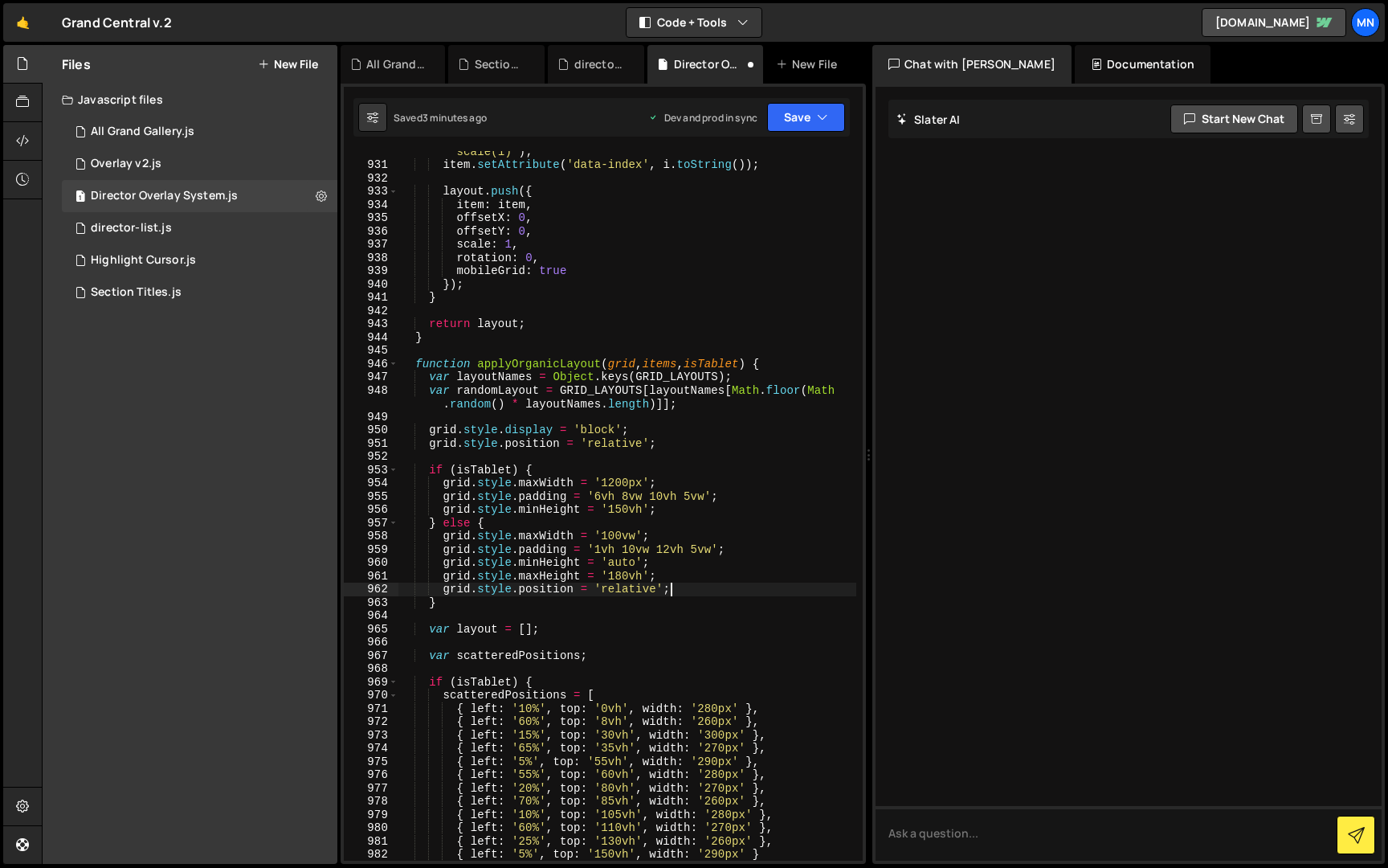
scroll to position [9801, 0]
type textarea "grid.style.position = 'relative';"
click at [810, 120] on button "Save" at bounding box center [806, 117] width 78 height 29
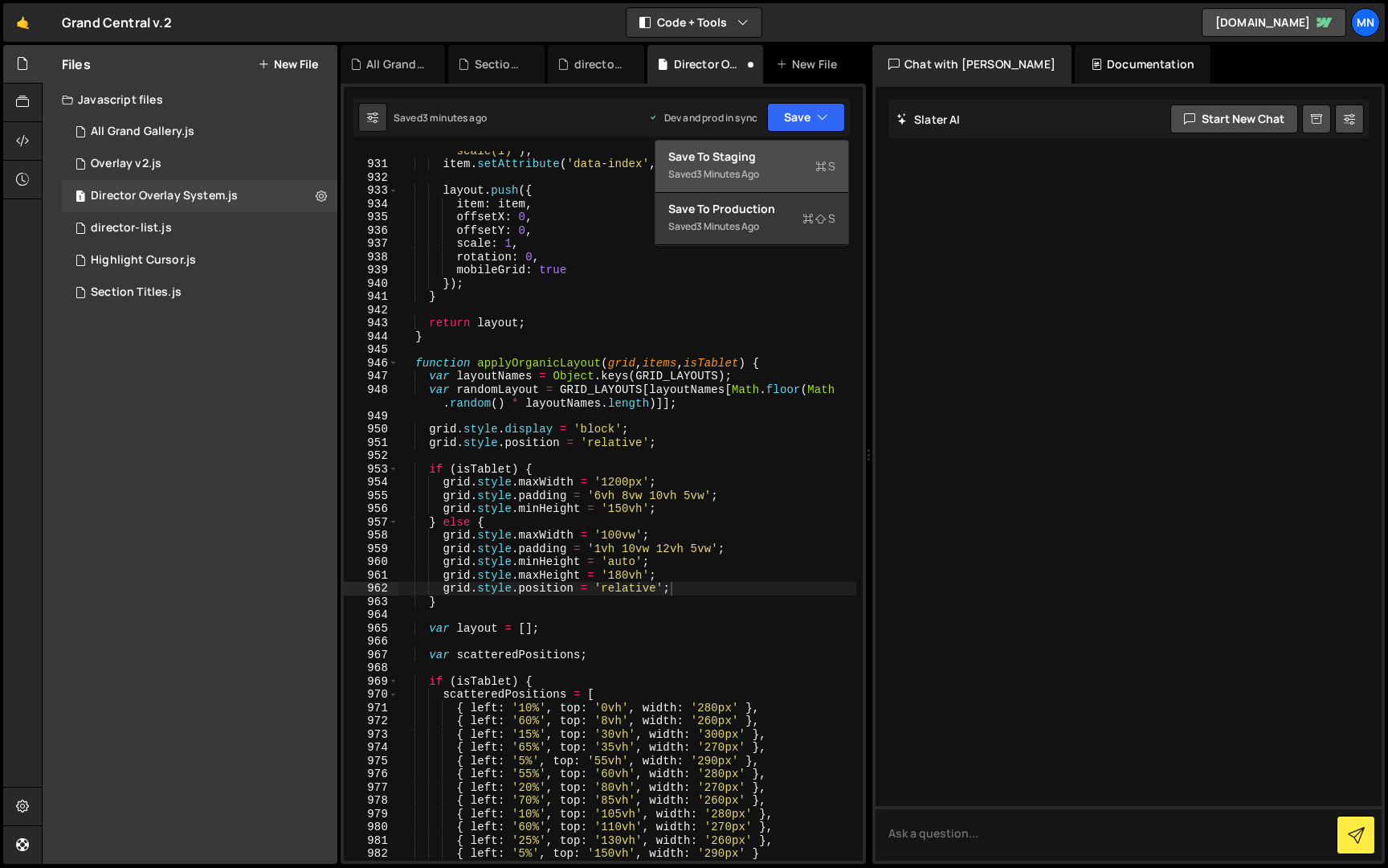
click at [806, 149] on div "Save to Staging S" at bounding box center [751, 157] width 167 height 16
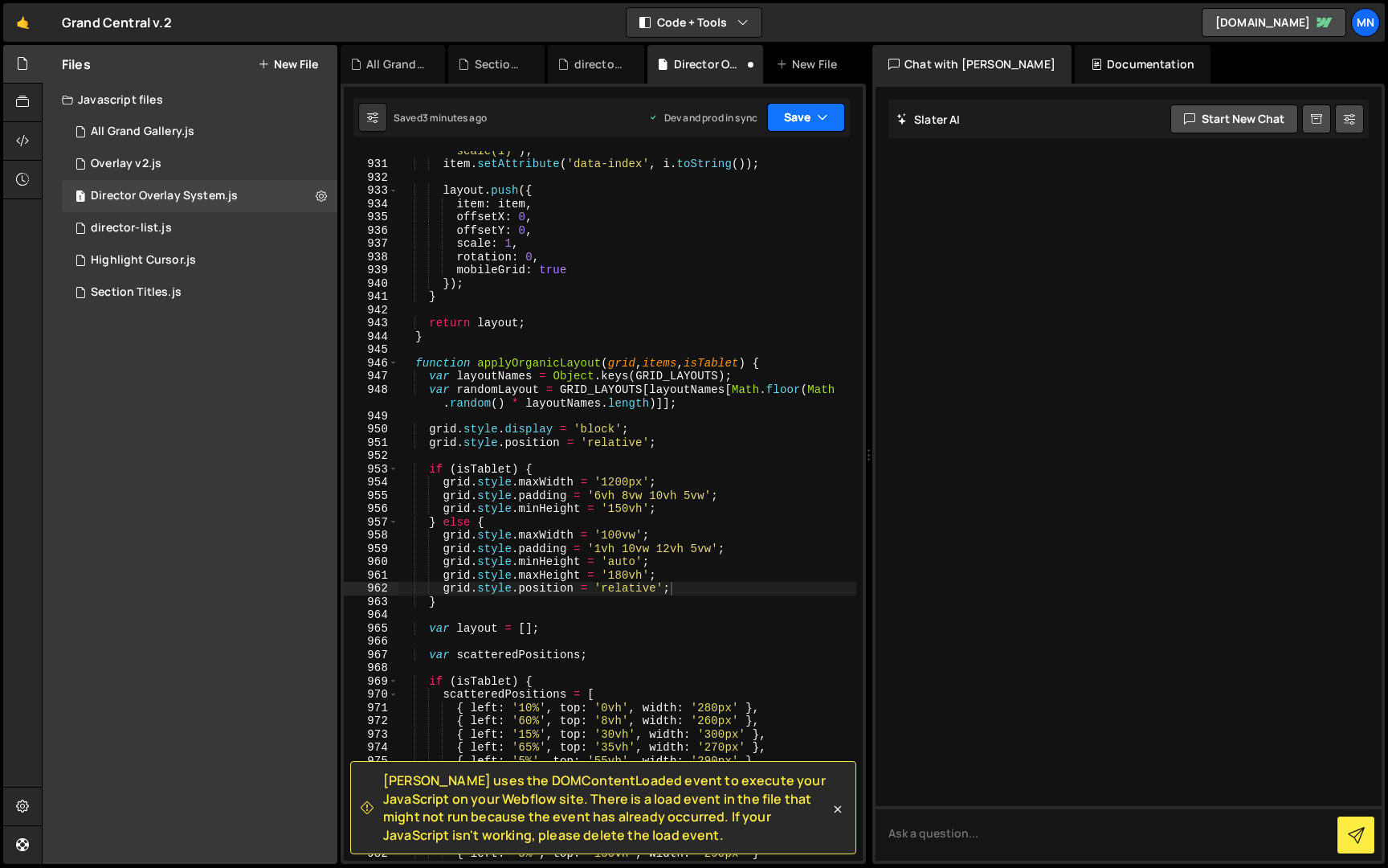
click at [811, 115] on button "Save" at bounding box center [806, 117] width 78 height 29
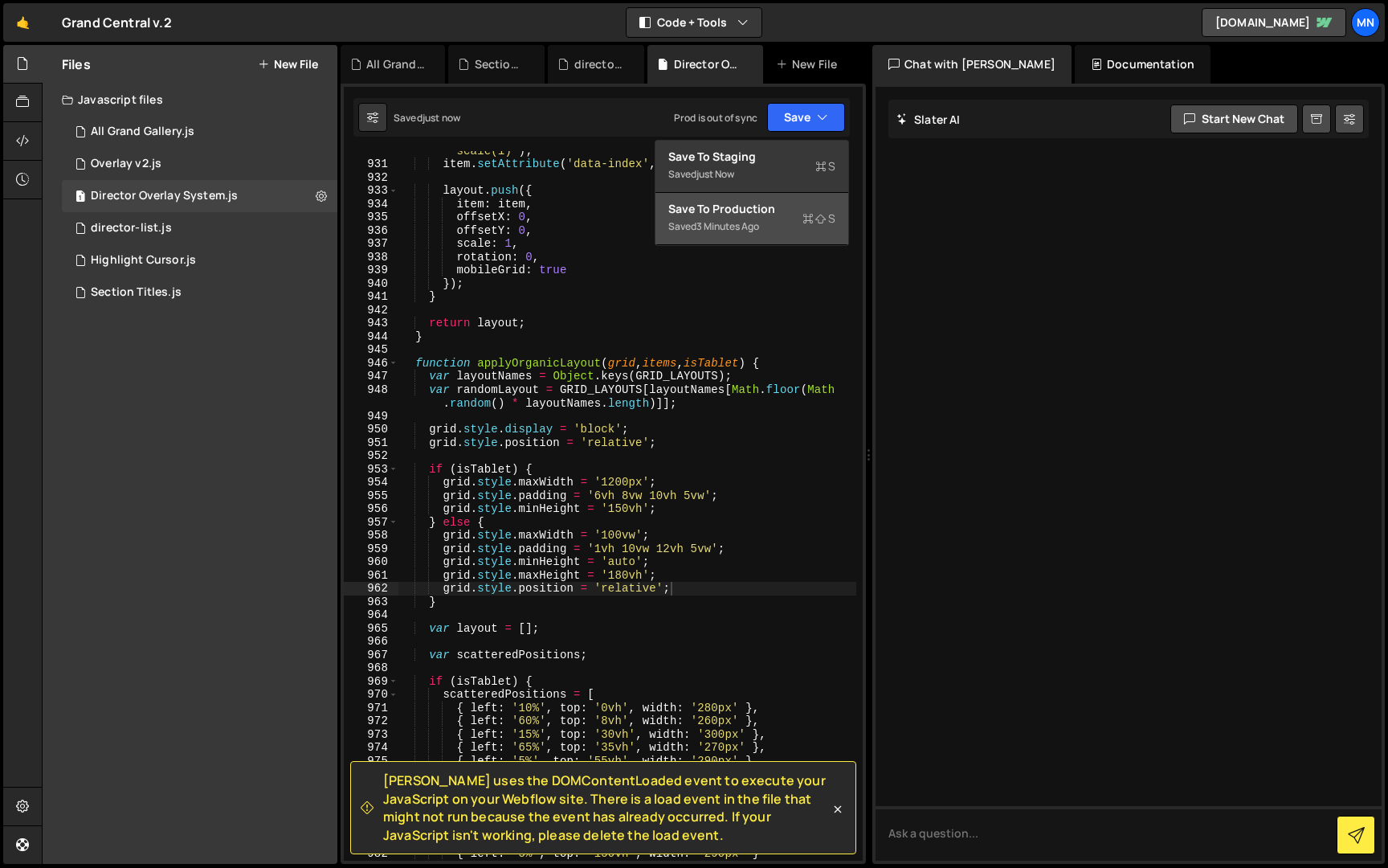
click at [801, 239] on button "Save to Production S Saved 3 minutes ago" at bounding box center [752, 219] width 193 height 53
